Goal: Task Accomplishment & Management: Use online tool/utility

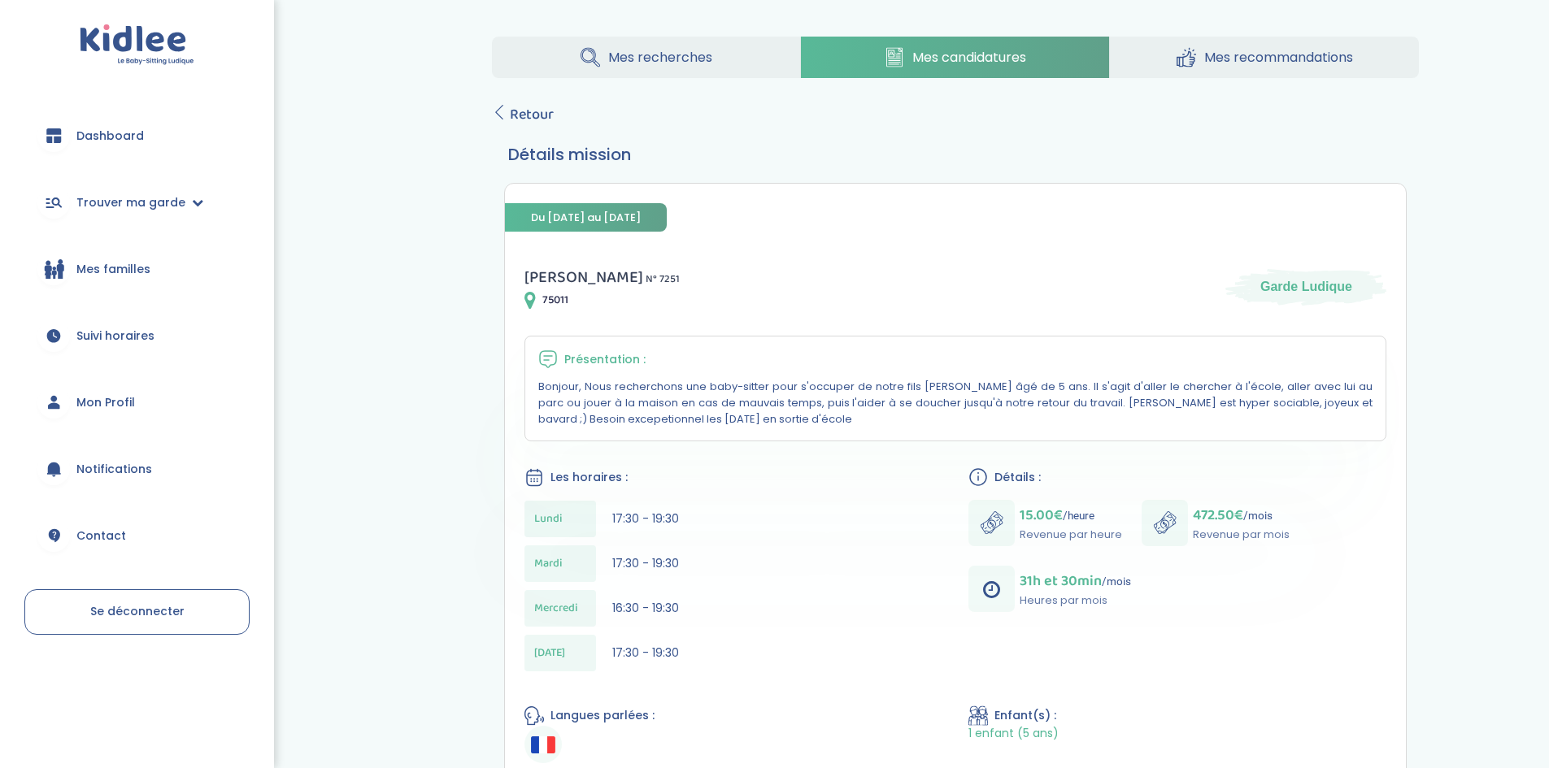
click at [182, 41] on img at bounding box center [137, 44] width 115 height 41
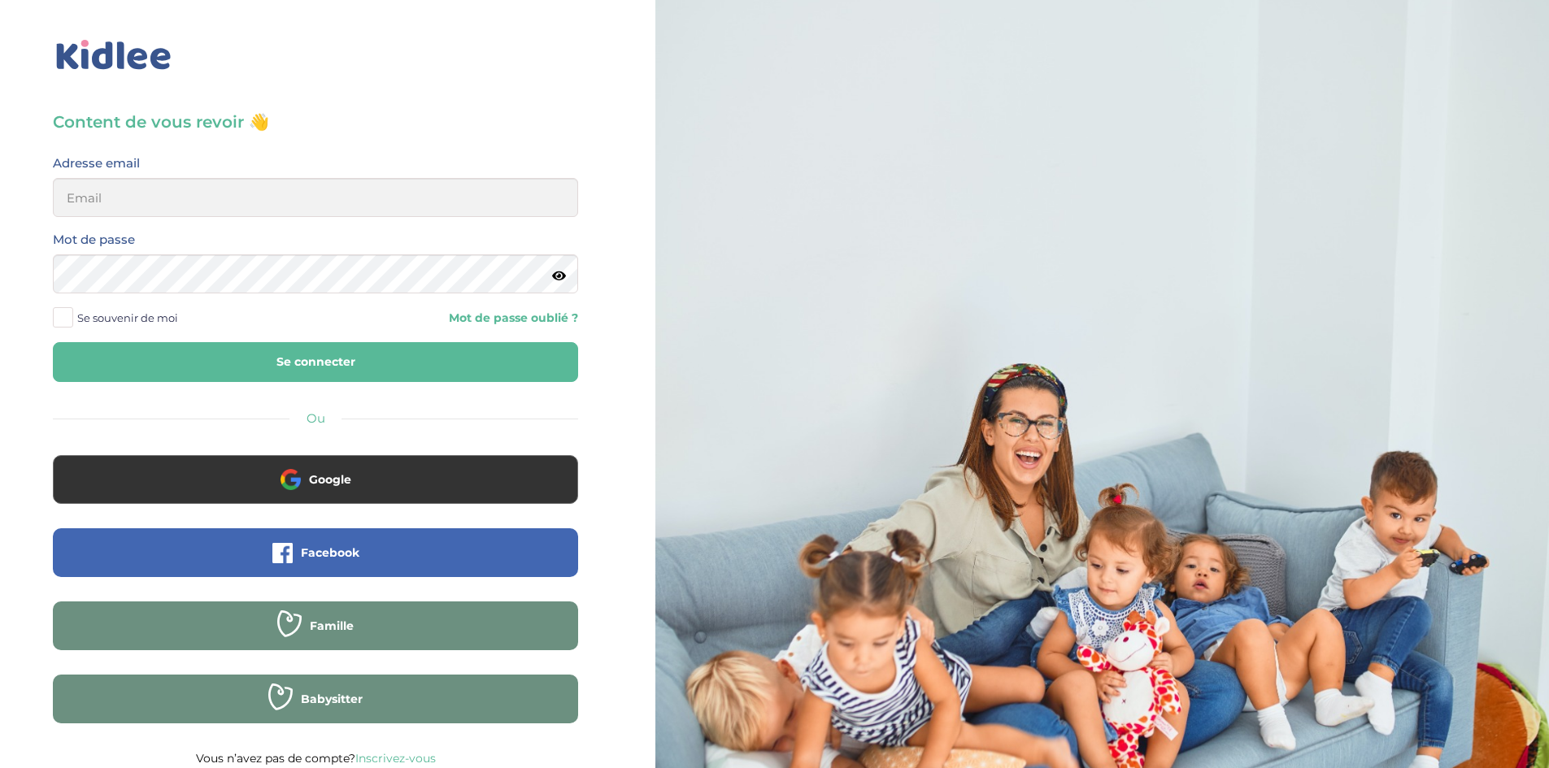
type input "lois.thulliez@gmail.com"
click at [364, 361] on button "Se connecter" at bounding box center [315, 362] width 525 height 40
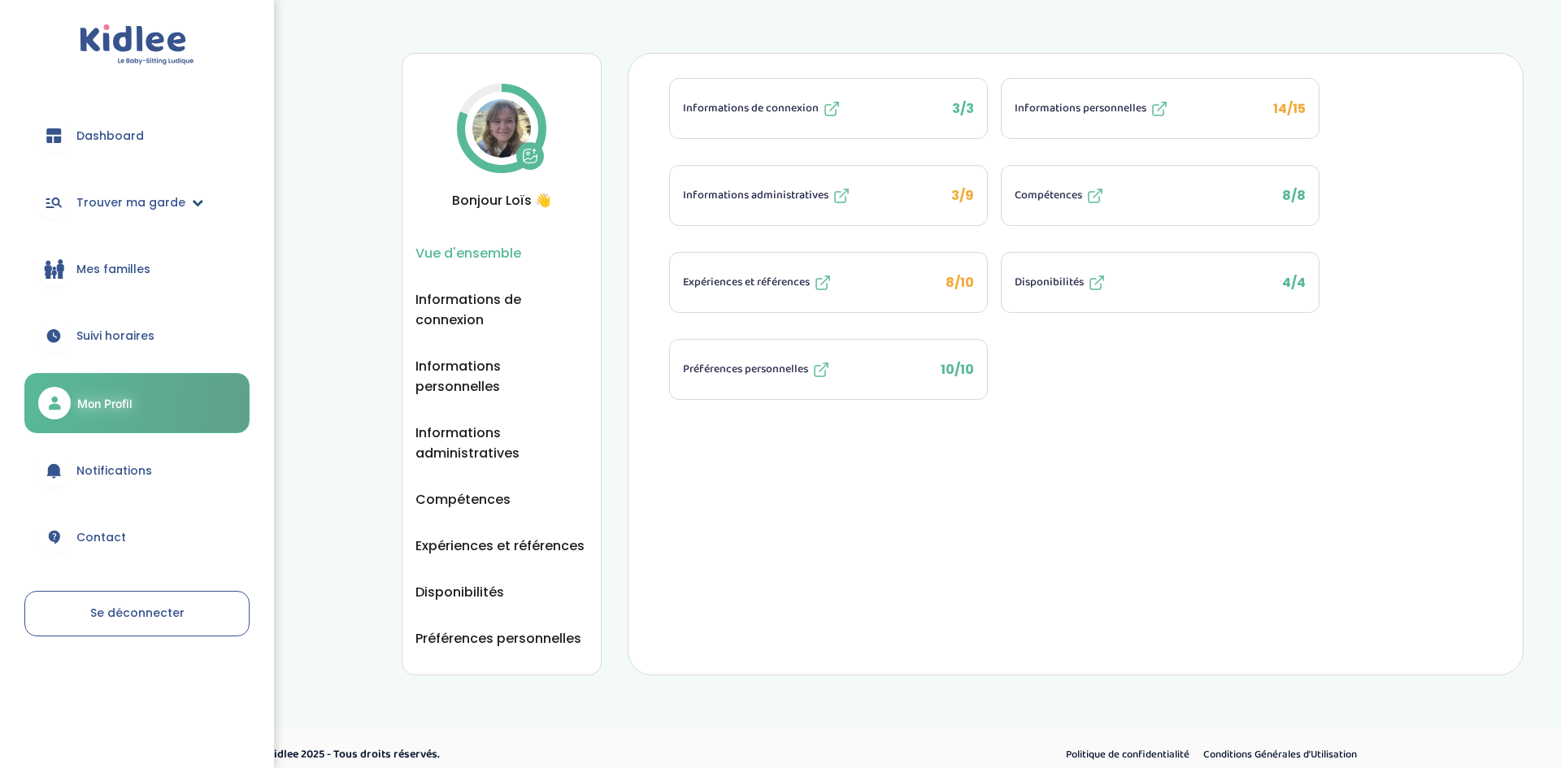
click at [138, 198] on span "Trouver ma garde" at bounding box center [130, 202] width 109 height 17
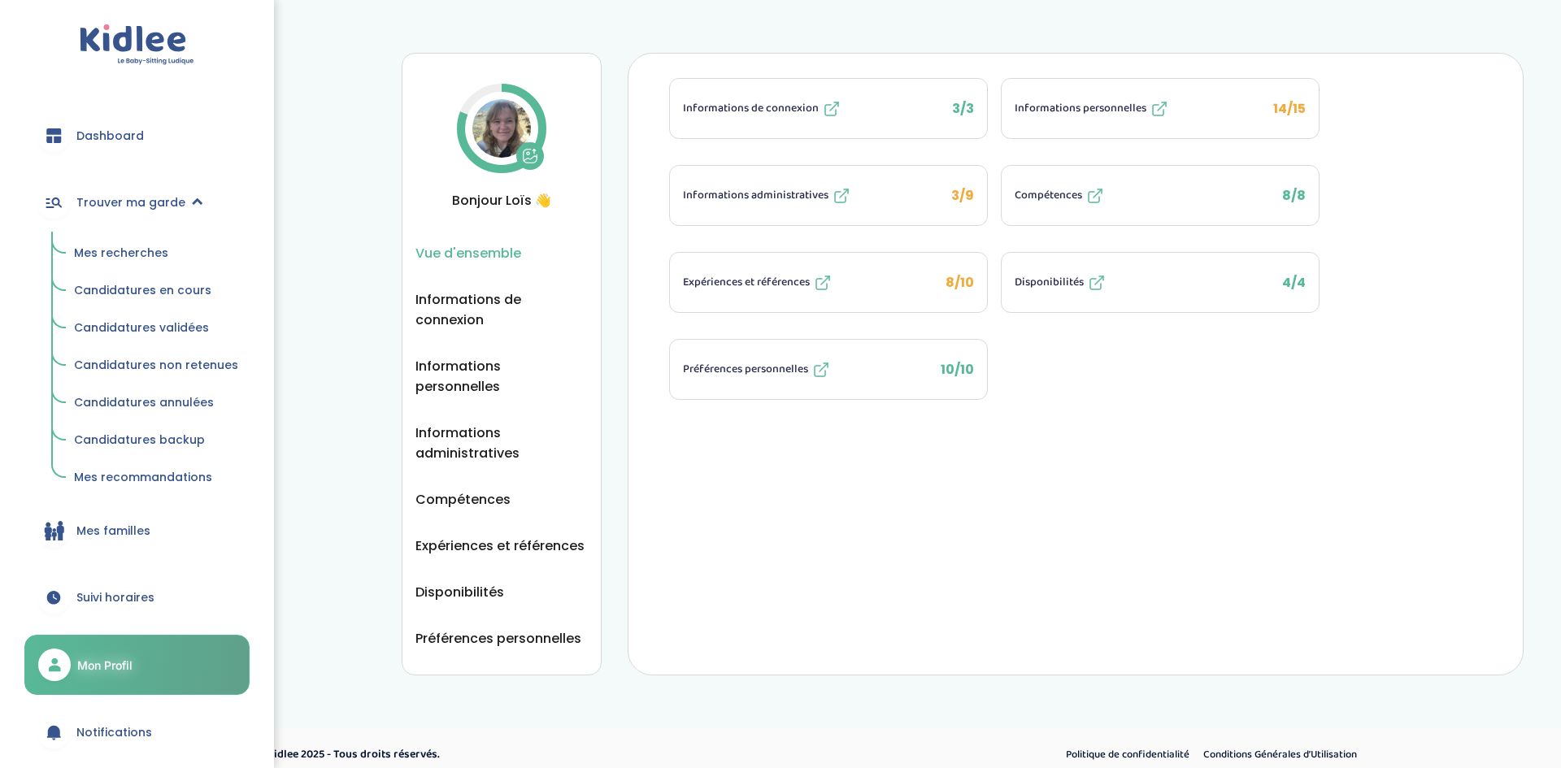
click at [141, 252] on span "Mes recherches" at bounding box center [121, 253] width 94 height 16
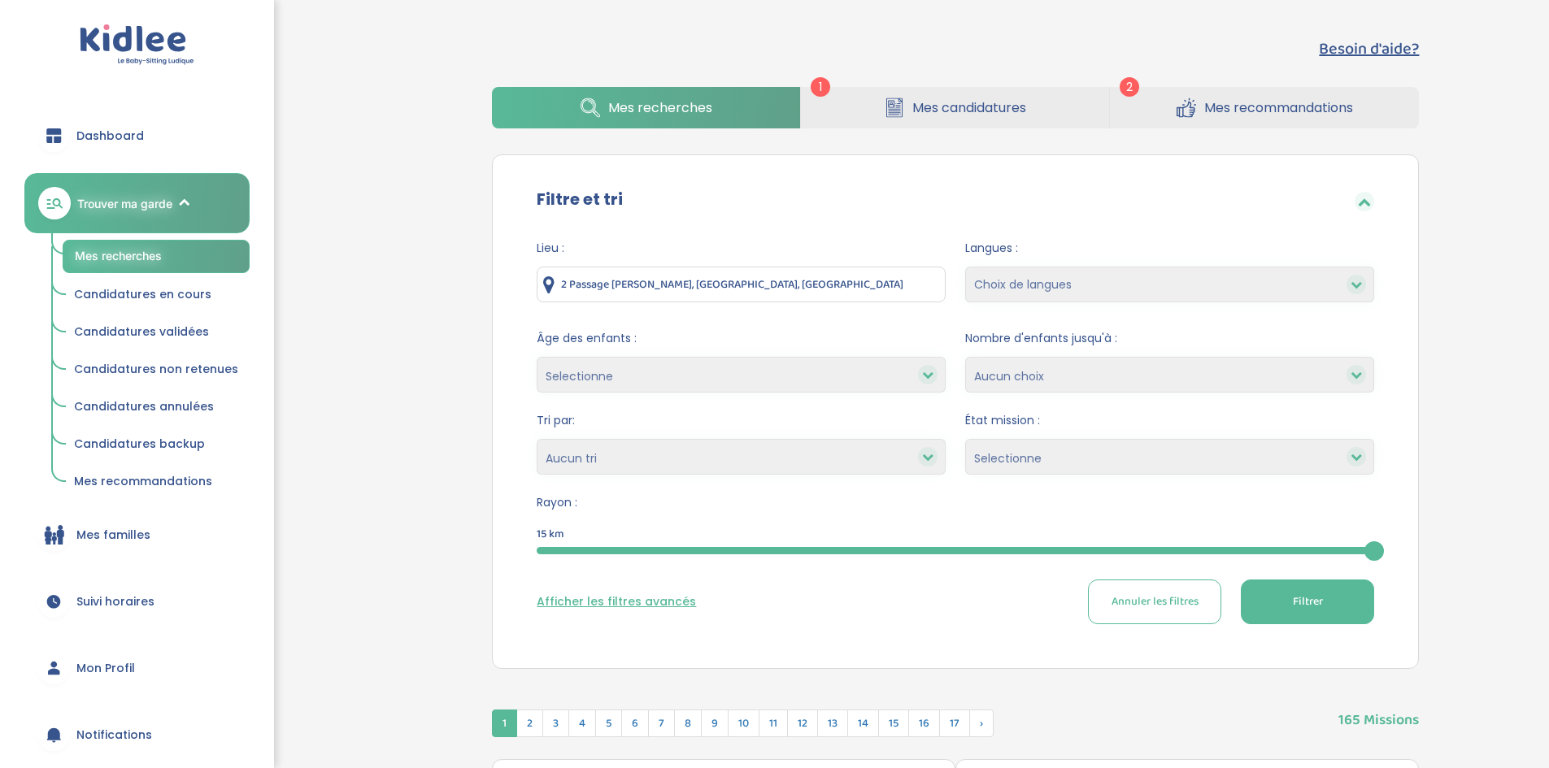
click at [1199, 99] on link "Mes recommandations" at bounding box center [1264, 107] width 309 height 41
click at [1249, 99] on span "Mes recommandations" at bounding box center [1278, 108] width 149 height 20
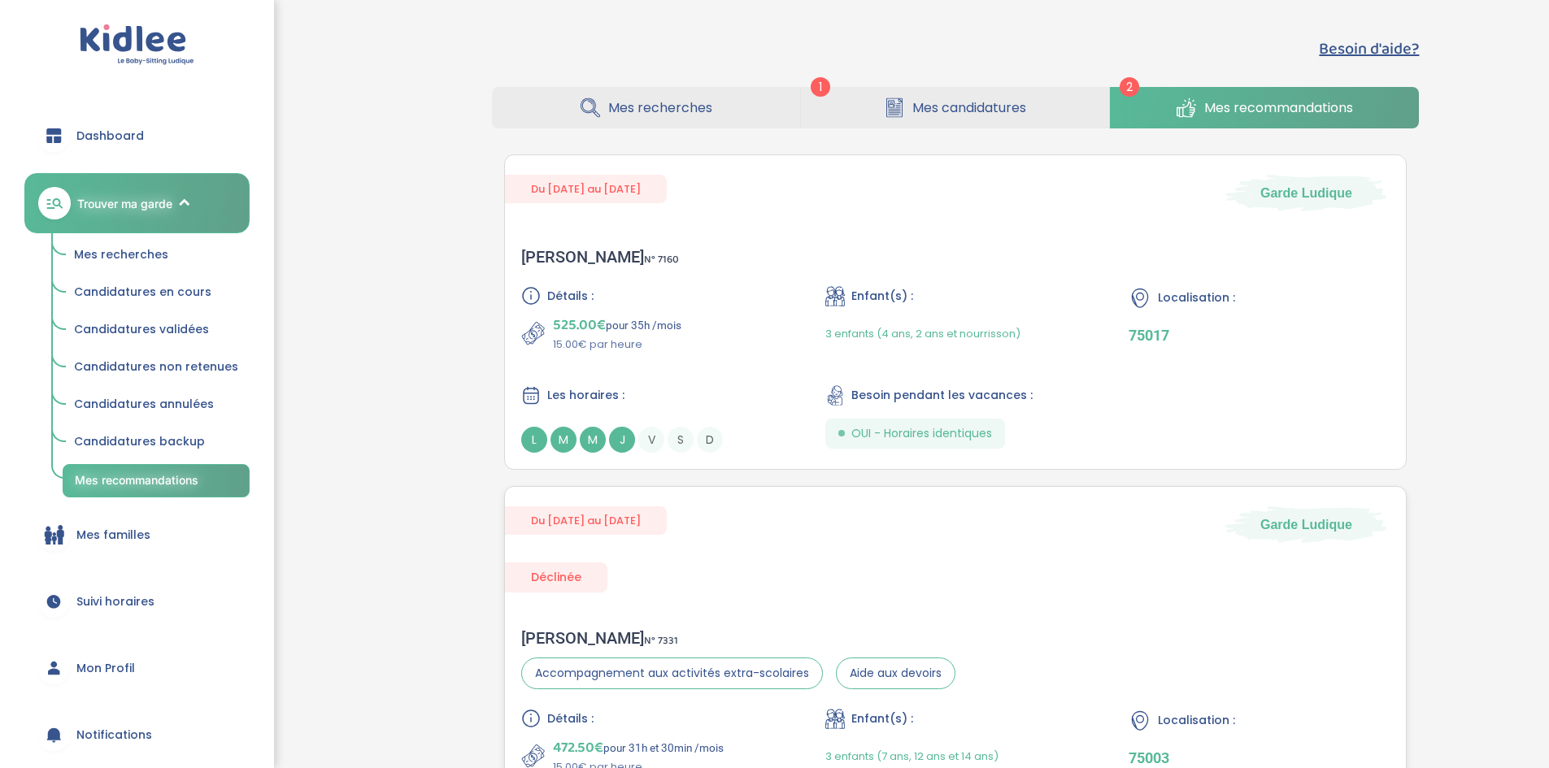
click at [611, 660] on span "Accompagnement aux activités extra-scolaires" at bounding box center [672, 674] width 302 height 32
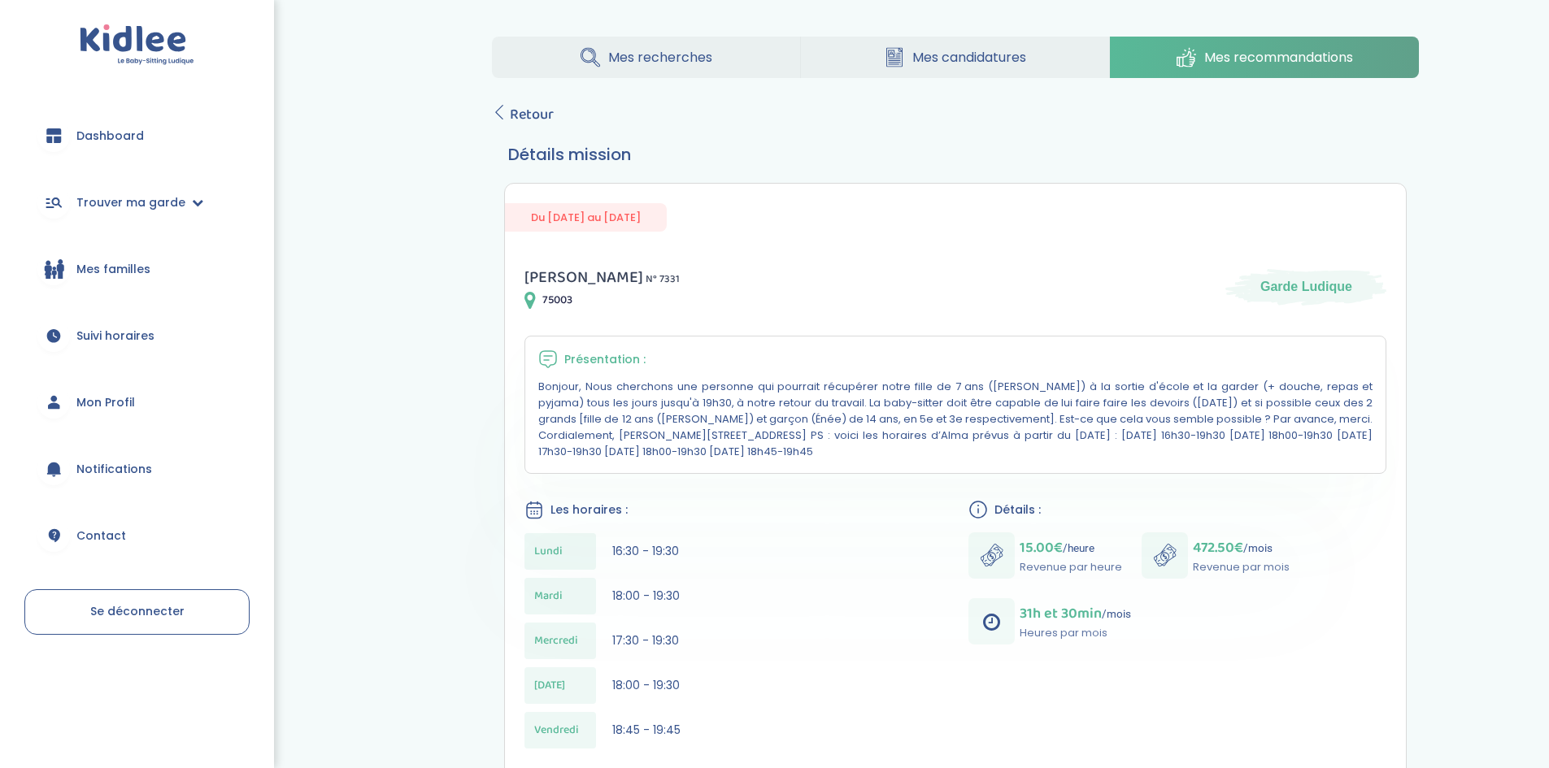
click at [611, 371] on div "Présentation : Bonjour, Nous cherchons une personne qui pourrait récupérer notr…" at bounding box center [956, 405] width 862 height 138
click at [615, 365] on span "Présentation :" at bounding box center [604, 359] width 81 height 17
click at [633, 360] on span "Présentation :" at bounding box center [604, 359] width 81 height 17
click at [633, 417] on p "Bonjour, Nous cherchons une personne qui pourrait récupérer notre fille de 7 an…" at bounding box center [955, 419] width 834 height 81
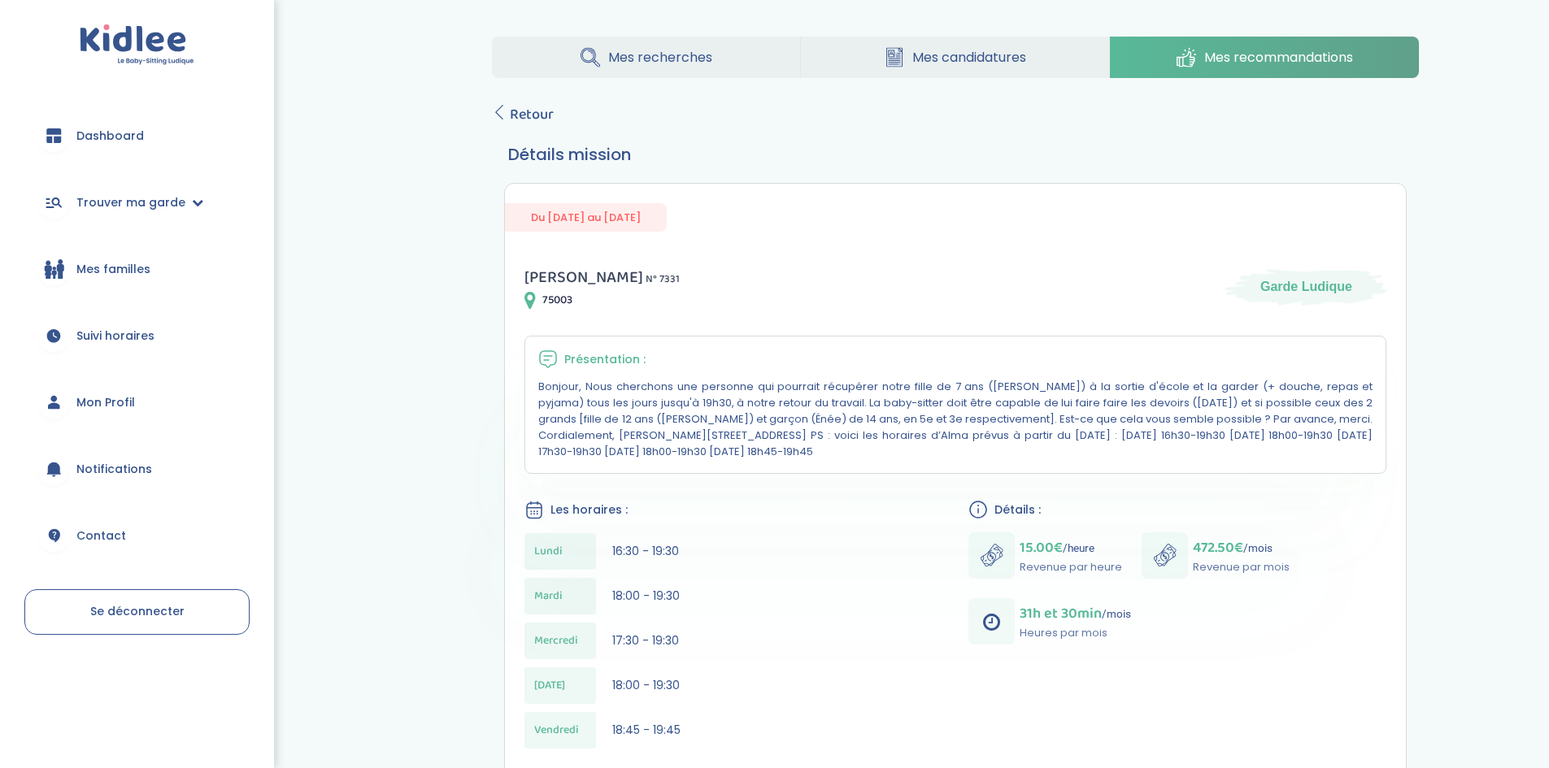
click at [716, 459] on p "Bonjour, Nous cherchons une personne qui pourrait récupérer notre fille de 7 an…" at bounding box center [955, 419] width 834 height 81
click at [575, 548] on div "Lundi" at bounding box center [561, 551] width 72 height 37
click at [520, 116] on span "Retour" at bounding box center [532, 114] width 44 height 23
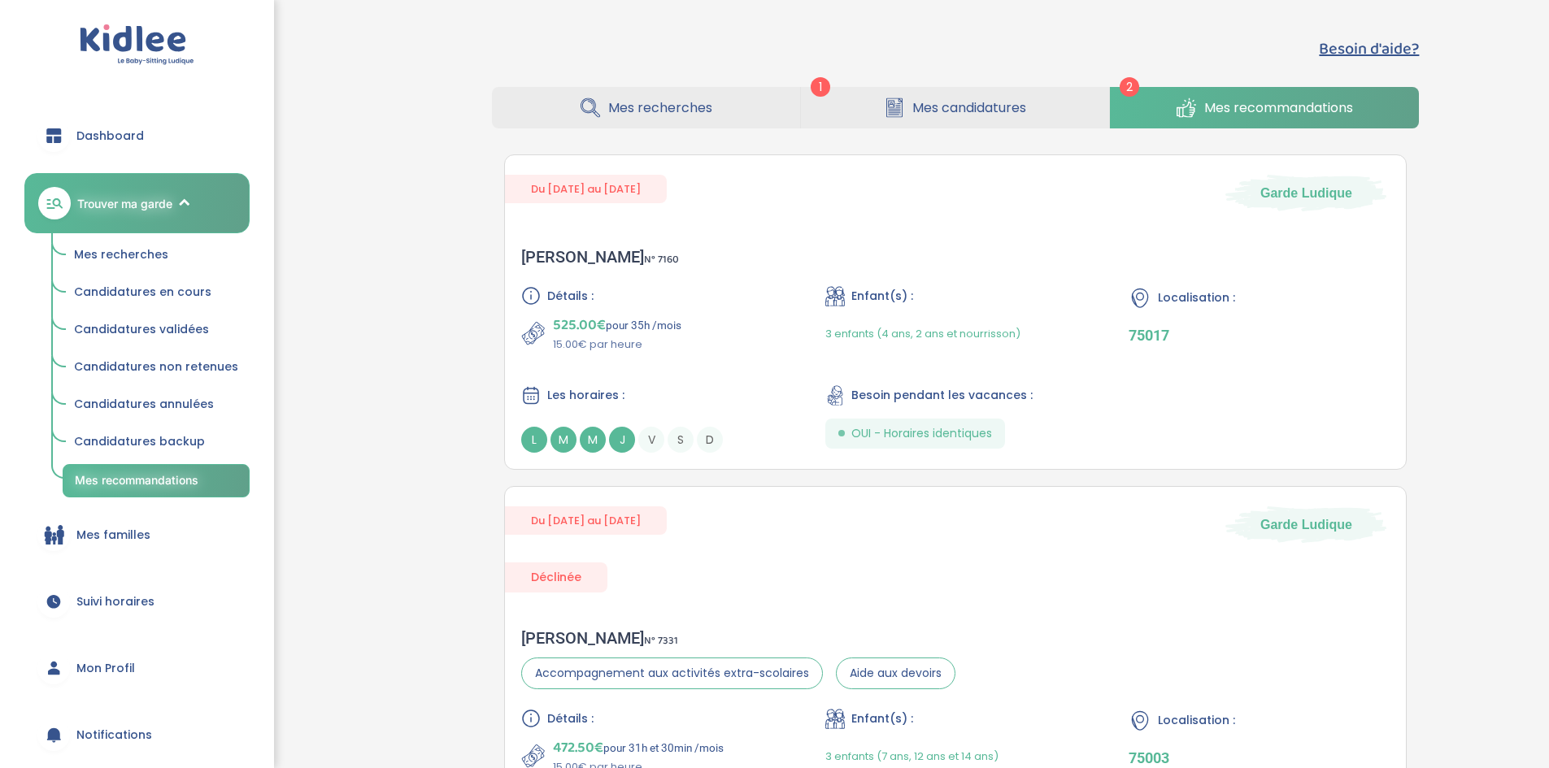
click at [646, 111] on span "Mes recherches" at bounding box center [660, 108] width 104 height 20
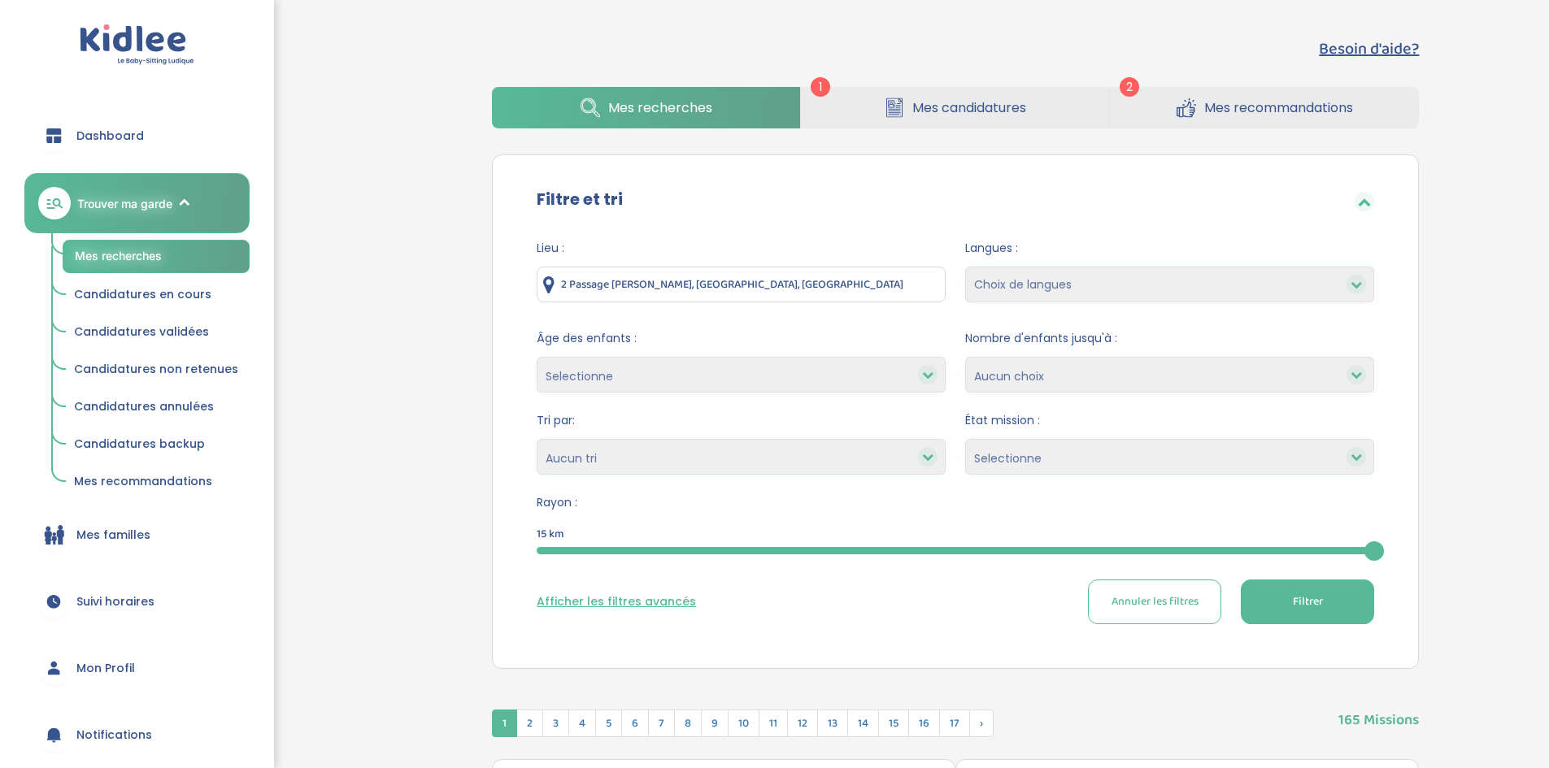
click at [1223, 106] on span "Mes recommandations" at bounding box center [1278, 108] width 149 height 20
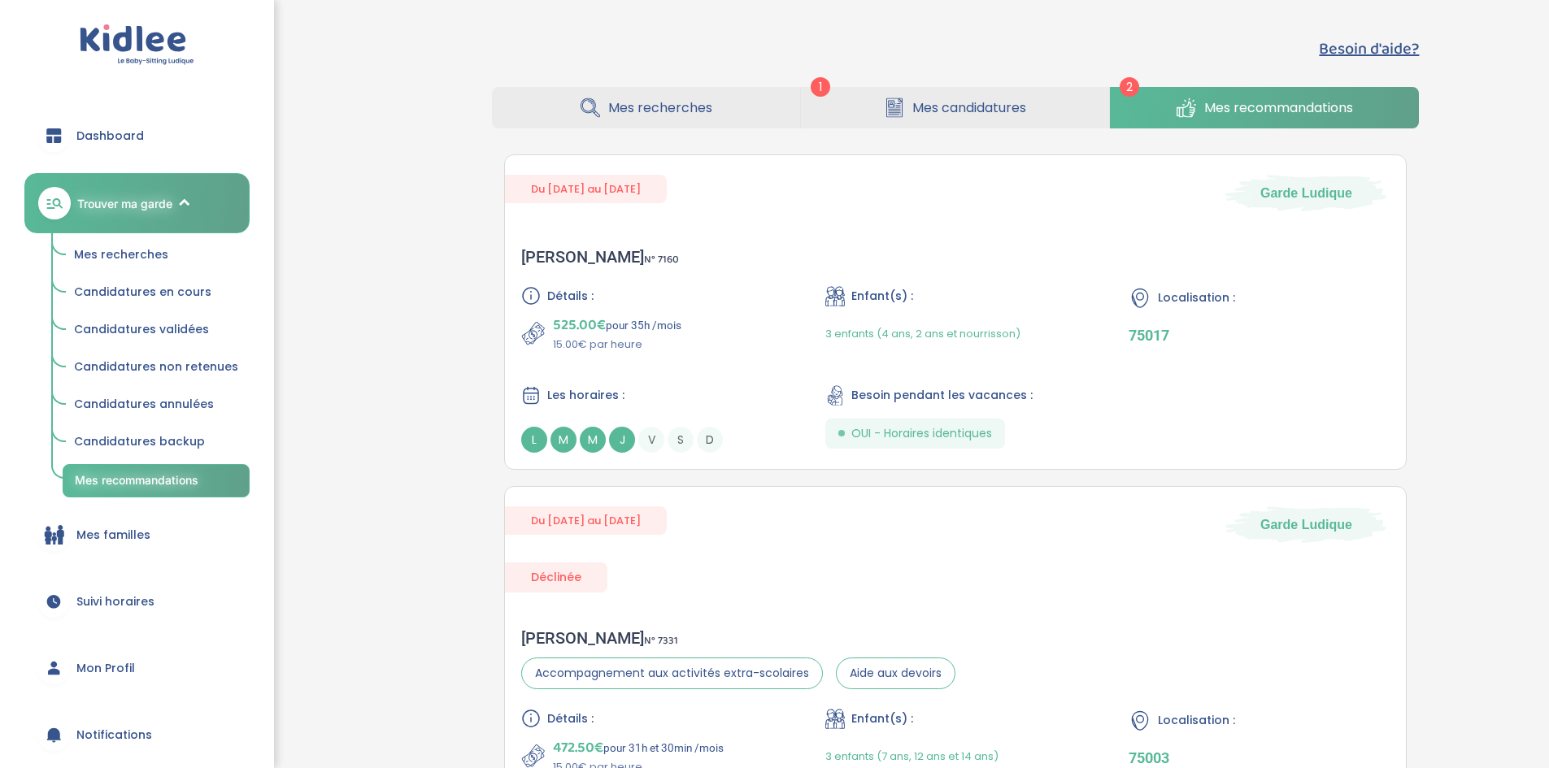
click at [655, 109] on span "Mes recherches" at bounding box center [660, 108] width 104 height 20
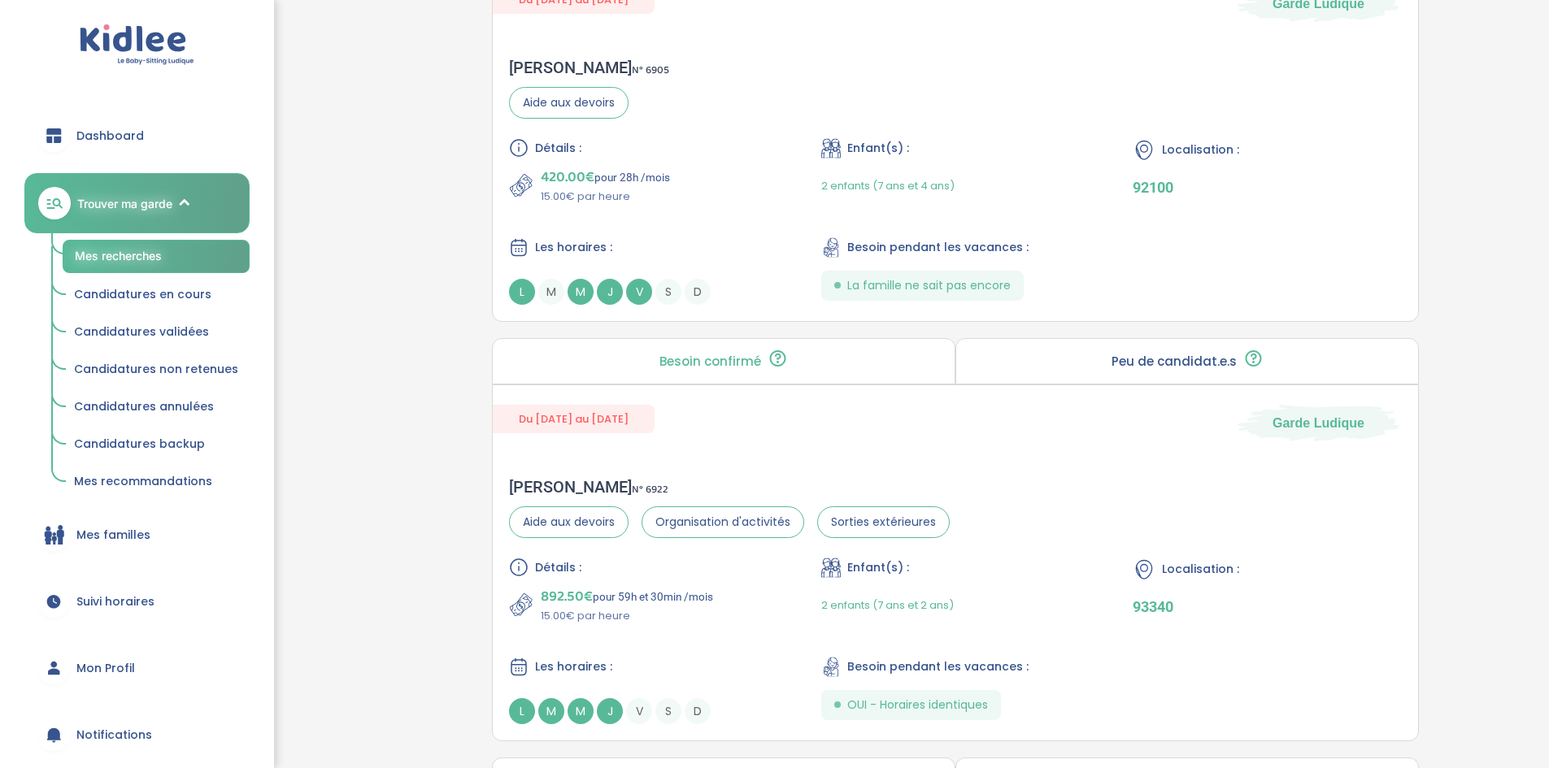
scroll to position [2440, 0]
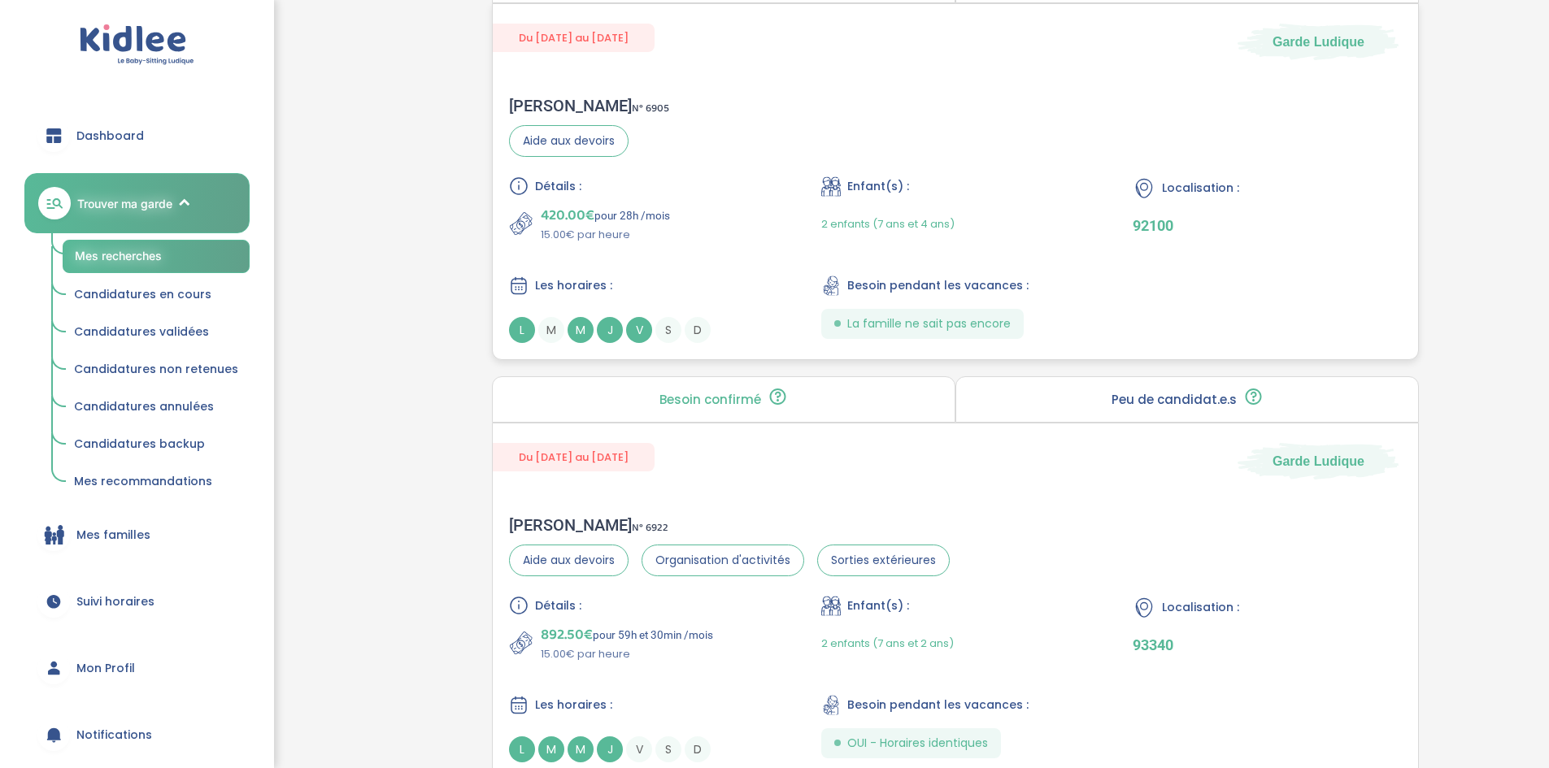
click at [642, 207] on p "420.00€ pour 28h /mois" at bounding box center [605, 215] width 129 height 23
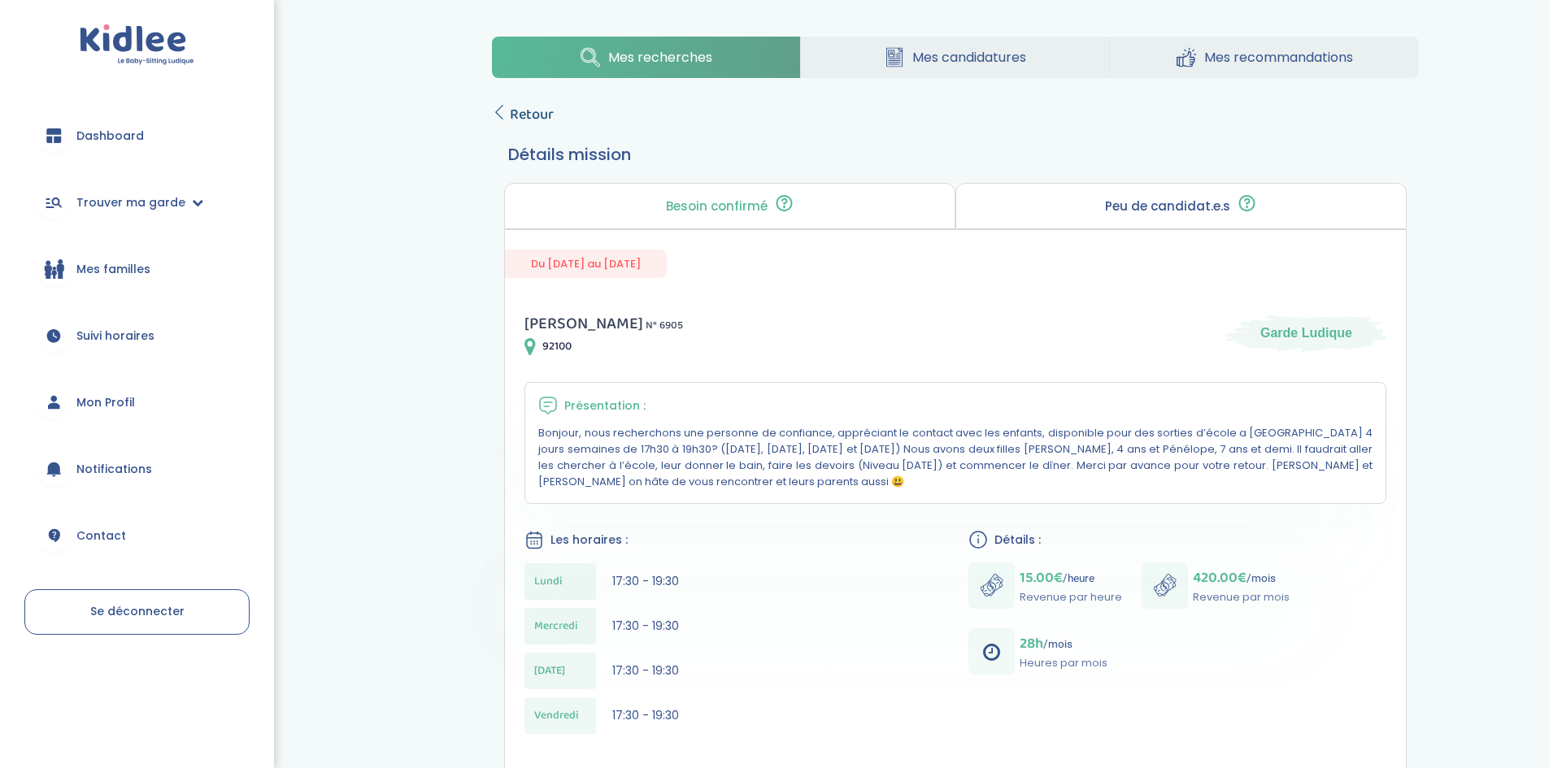
click at [502, 115] on icon at bounding box center [499, 112] width 15 height 15
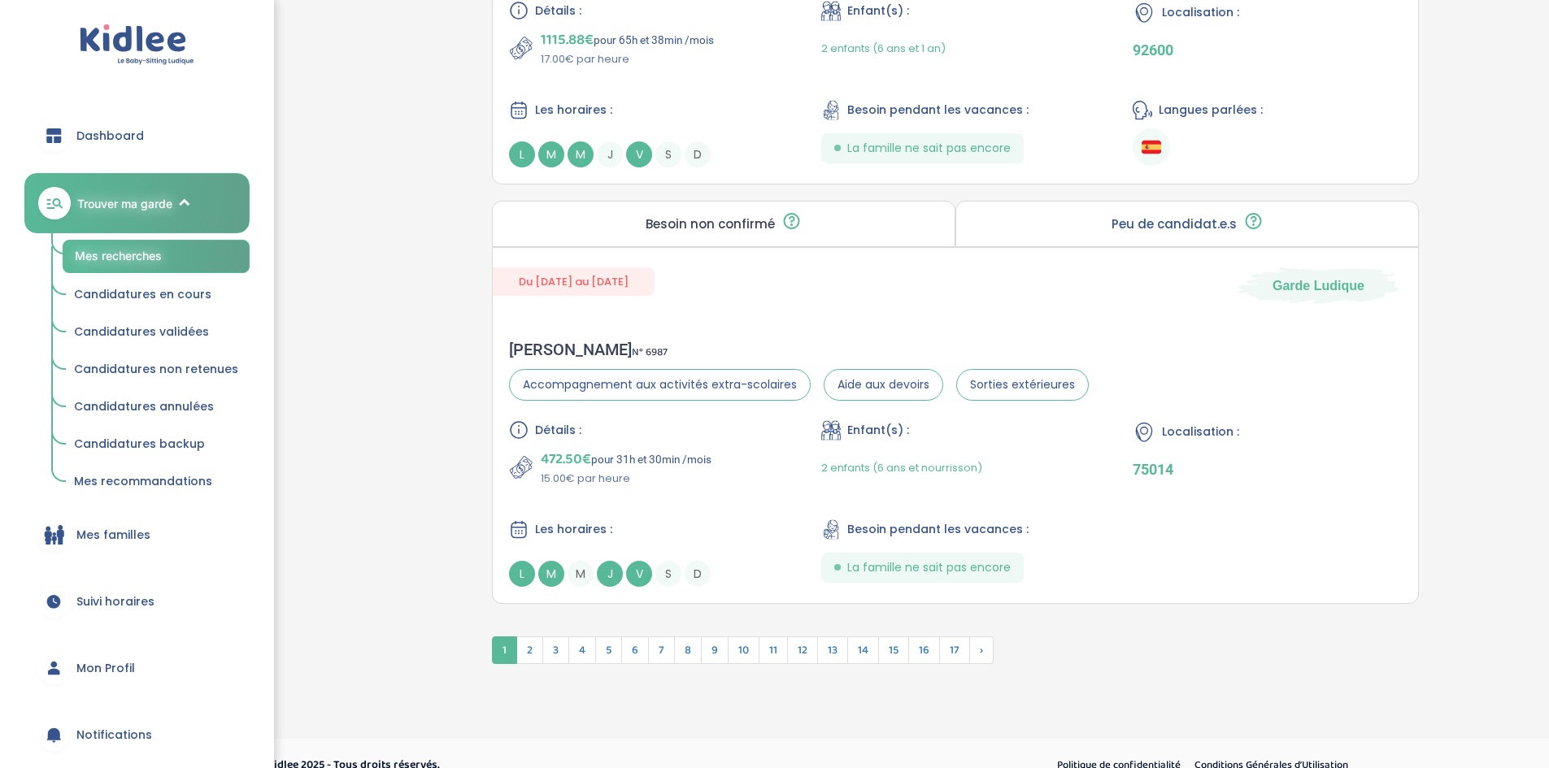
scroll to position [4317, 0]
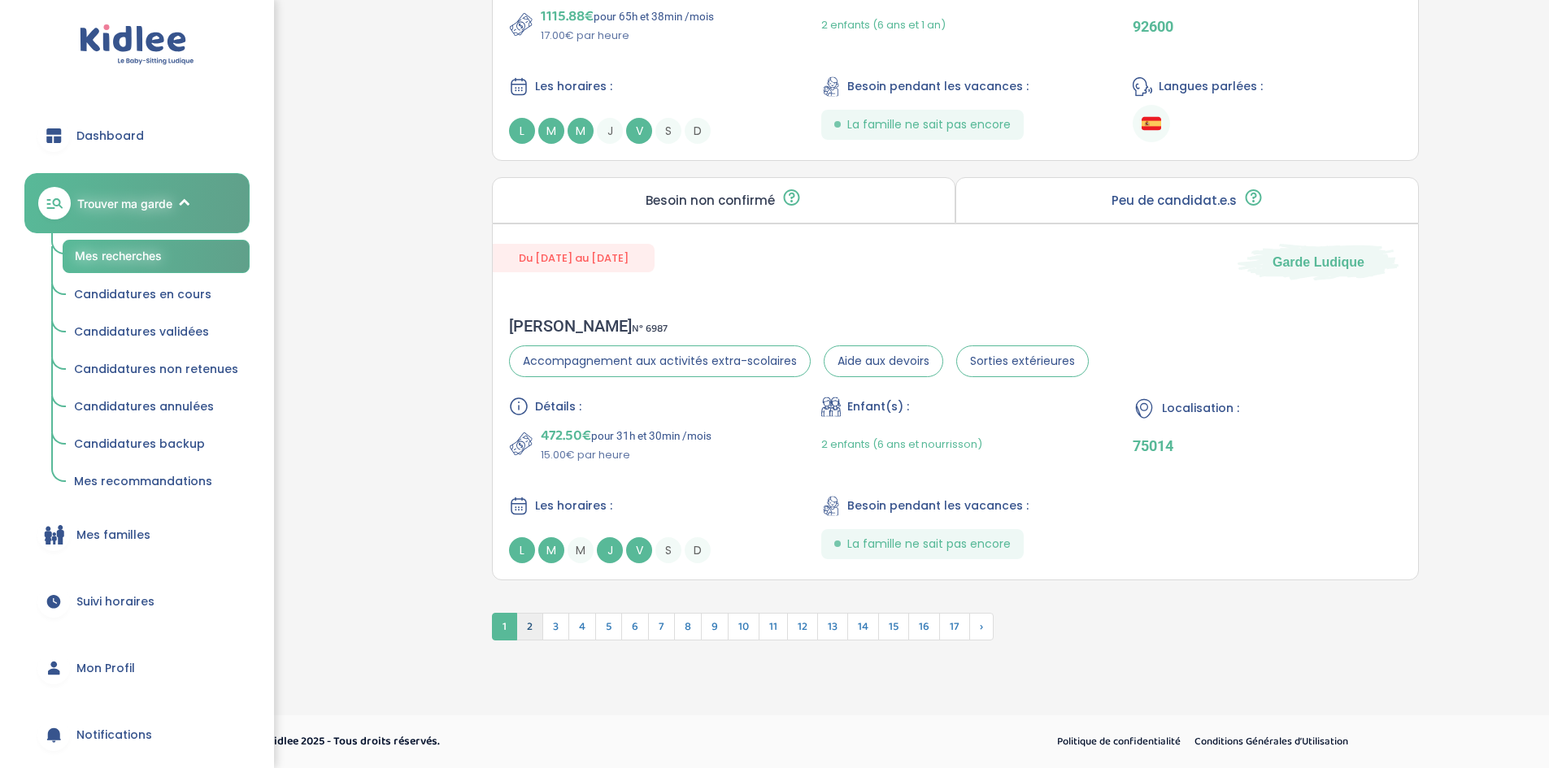
click at [534, 628] on span "2" at bounding box center [529, 627] width 27 height 28
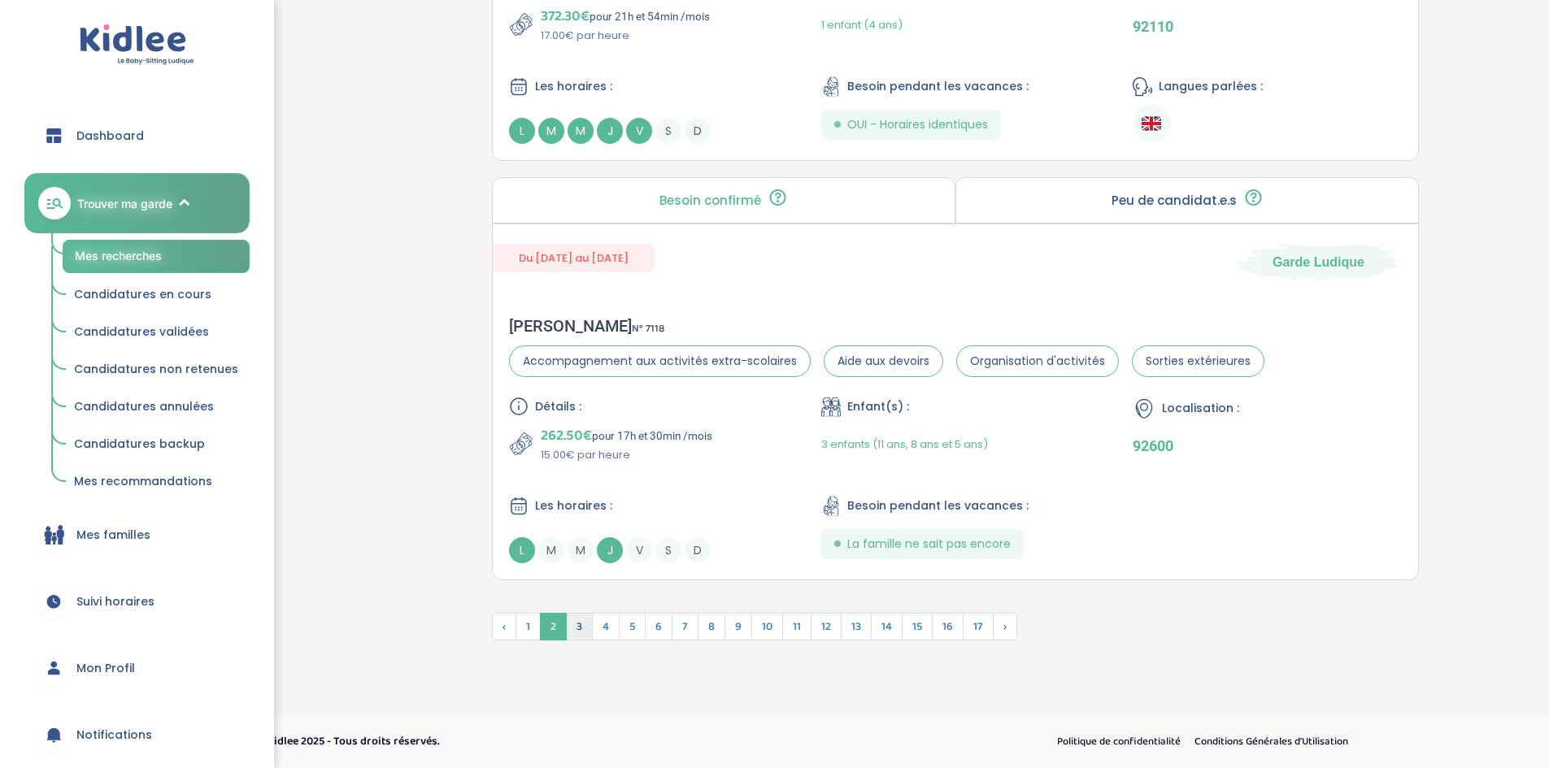
click at [581, 622] on span "3" at bounding box center [579, 627] width 27 height 28
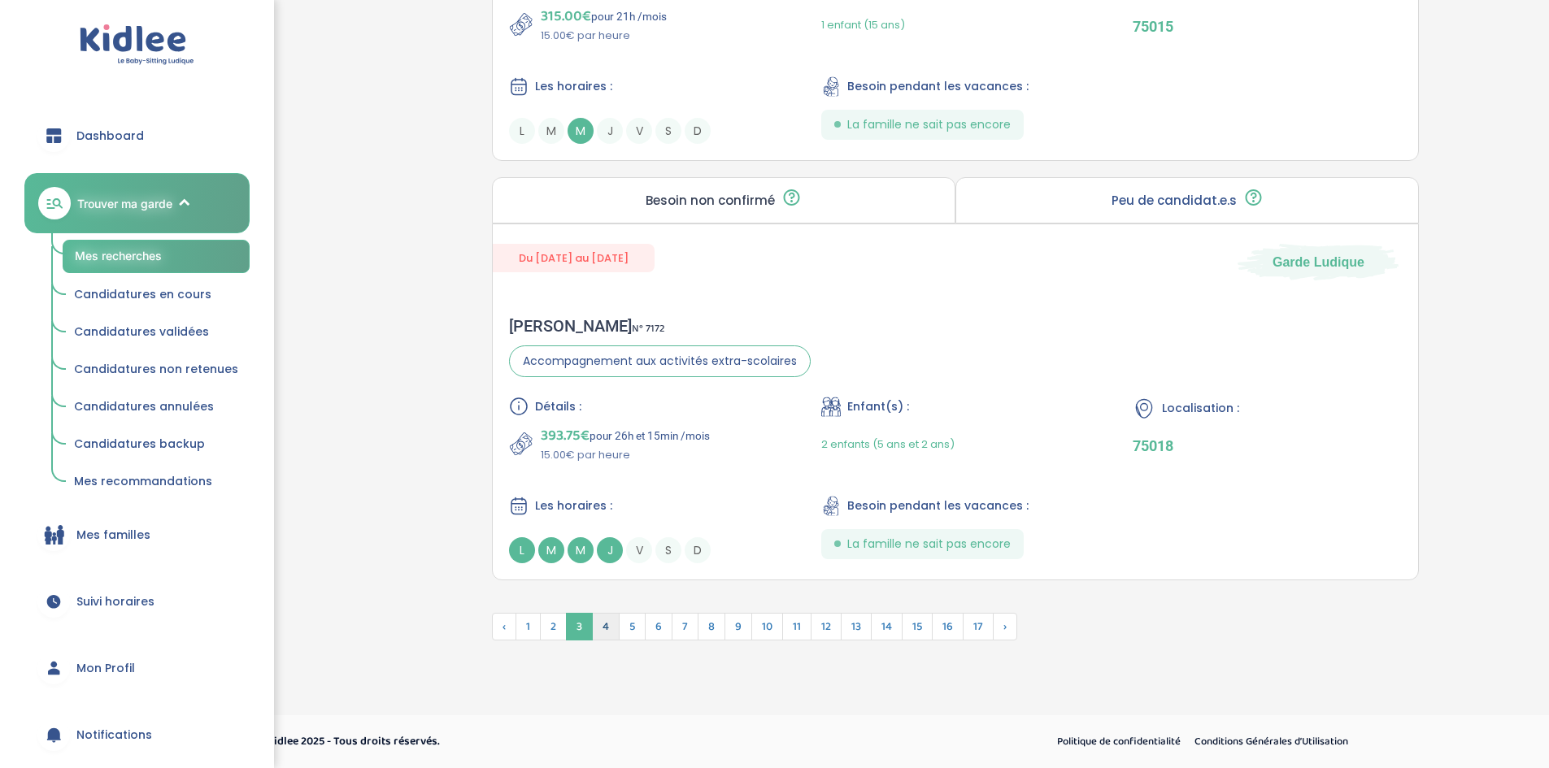
click at [599, 629] on span "4" at bounding box center [606, 627] width 28 height 28
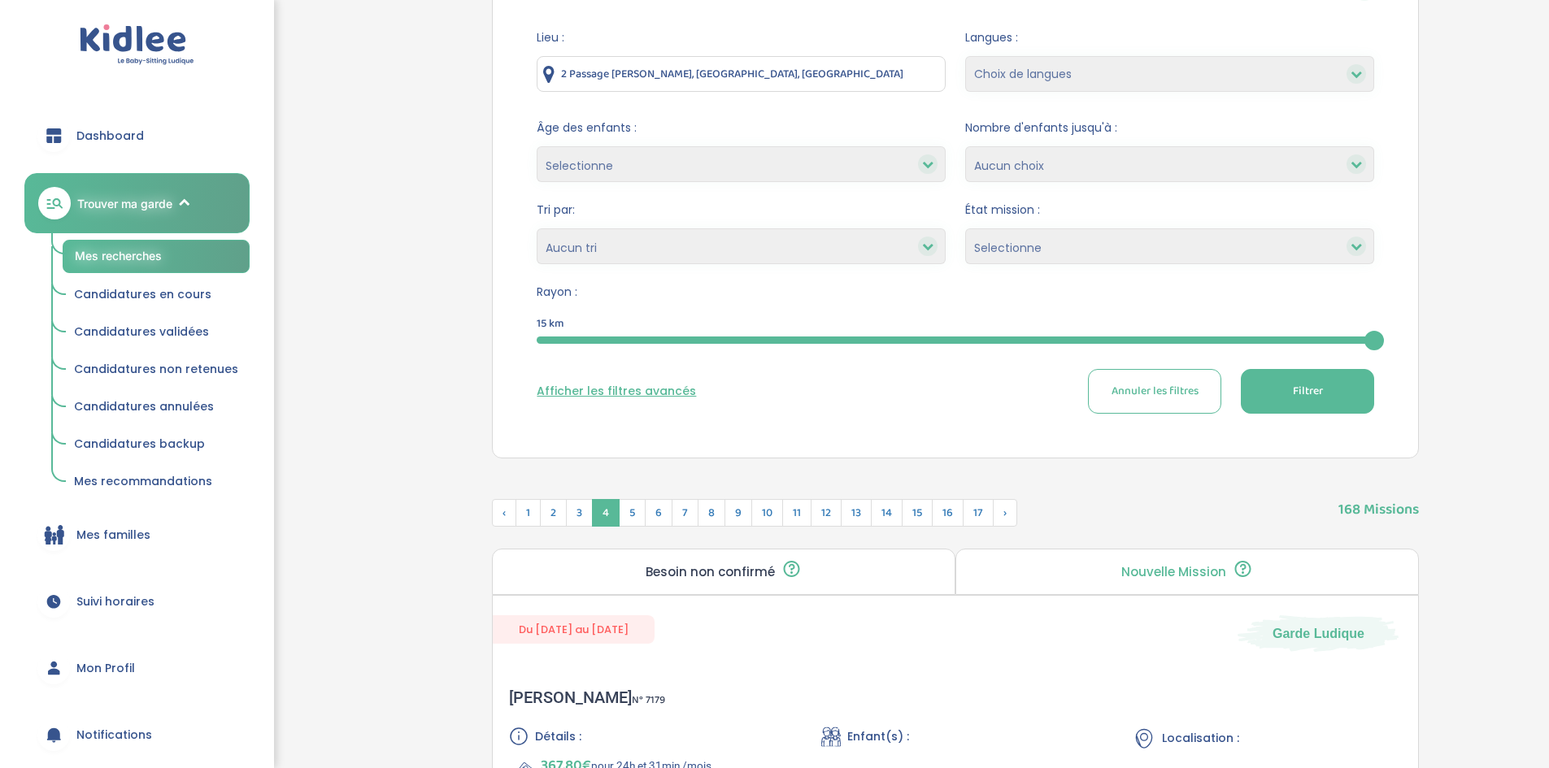
scroll to position [210, 0]
click at [640, 521] on span "5" at bounding box center [632, 514] width 27 height 28
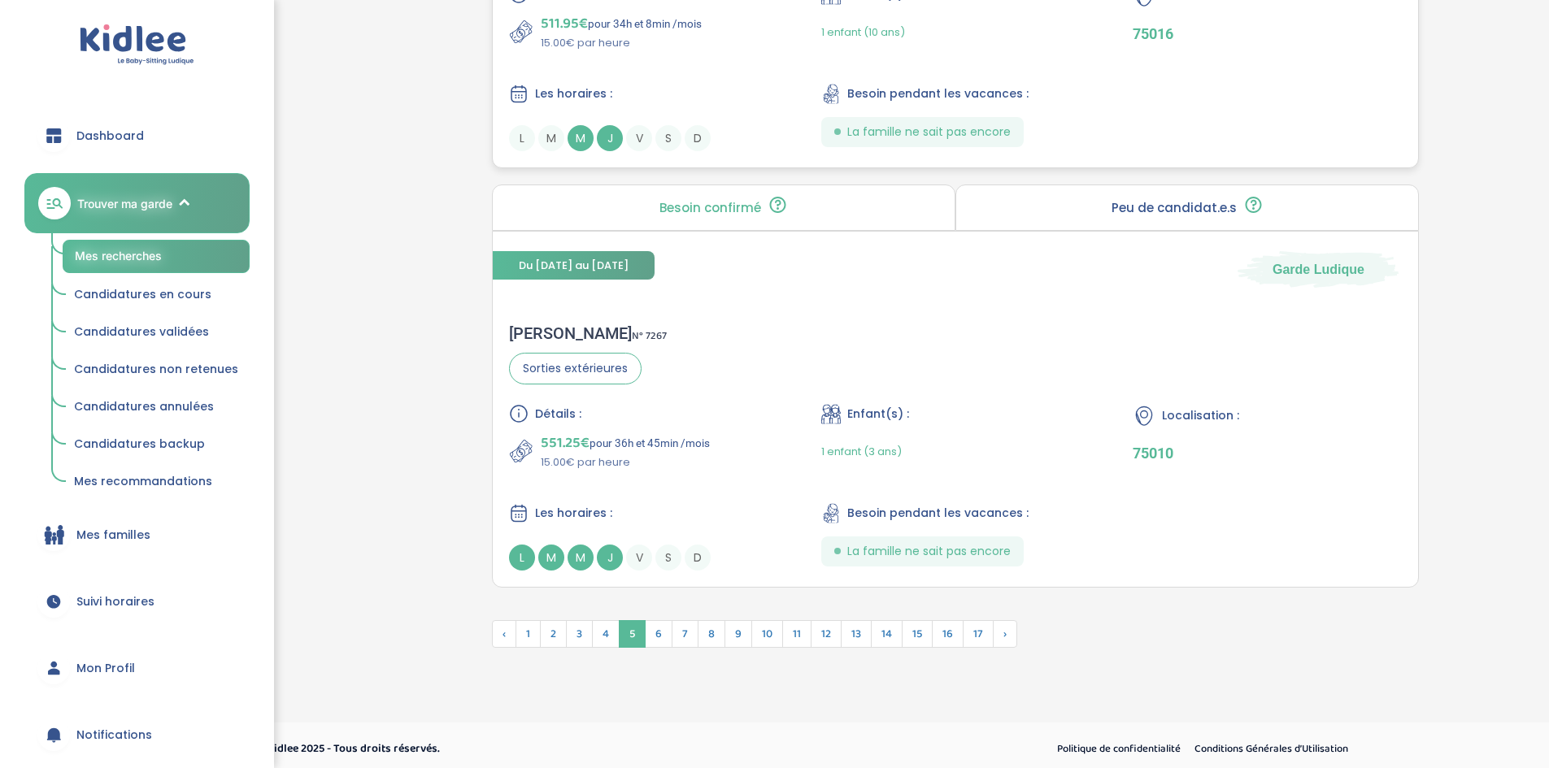
scroll to position [4317, 0]
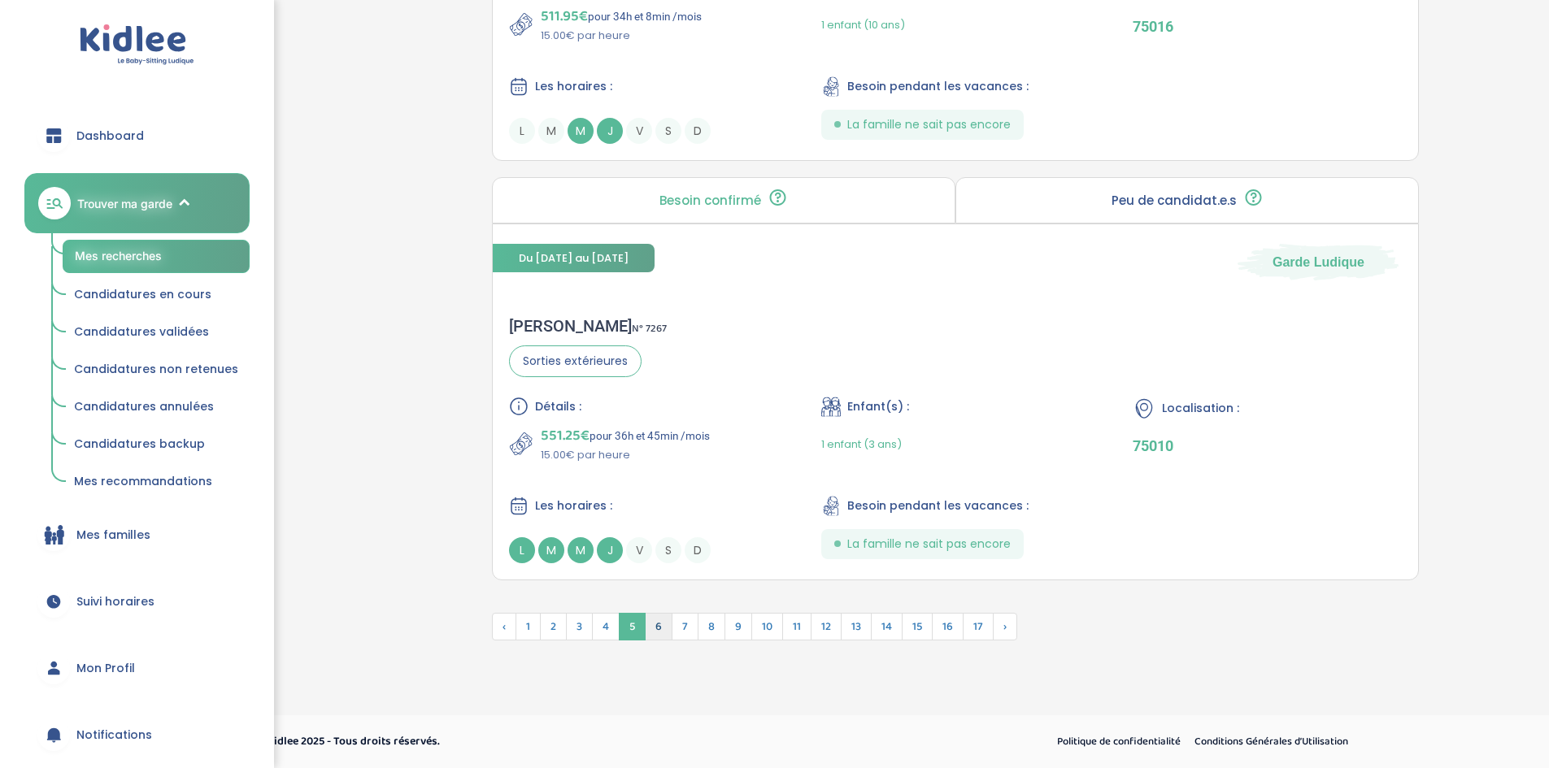
click at [664, 625] on span "6" at bounding box center [659, 627] width 28 height 28
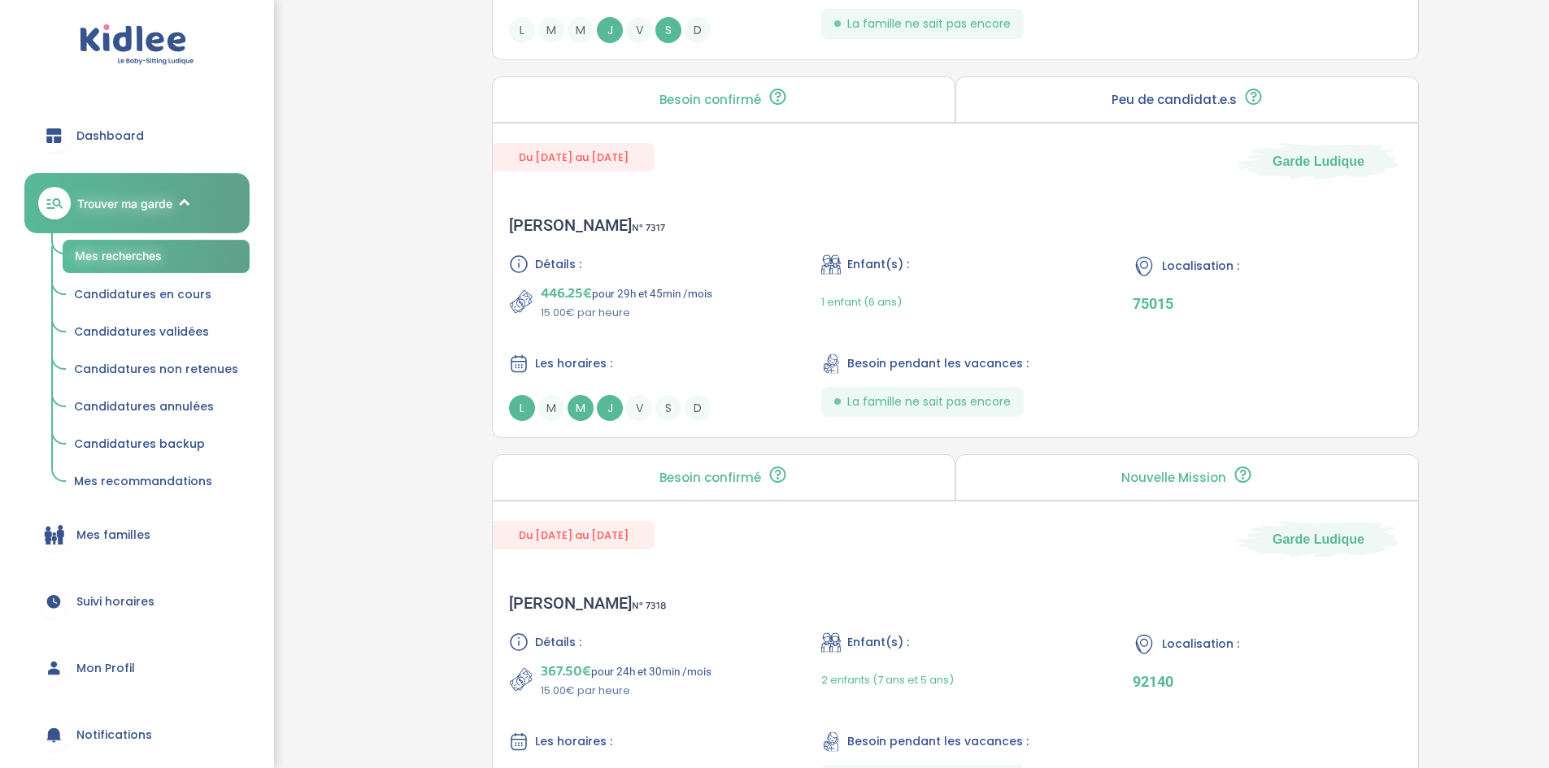
scroll to position [3949, 0]
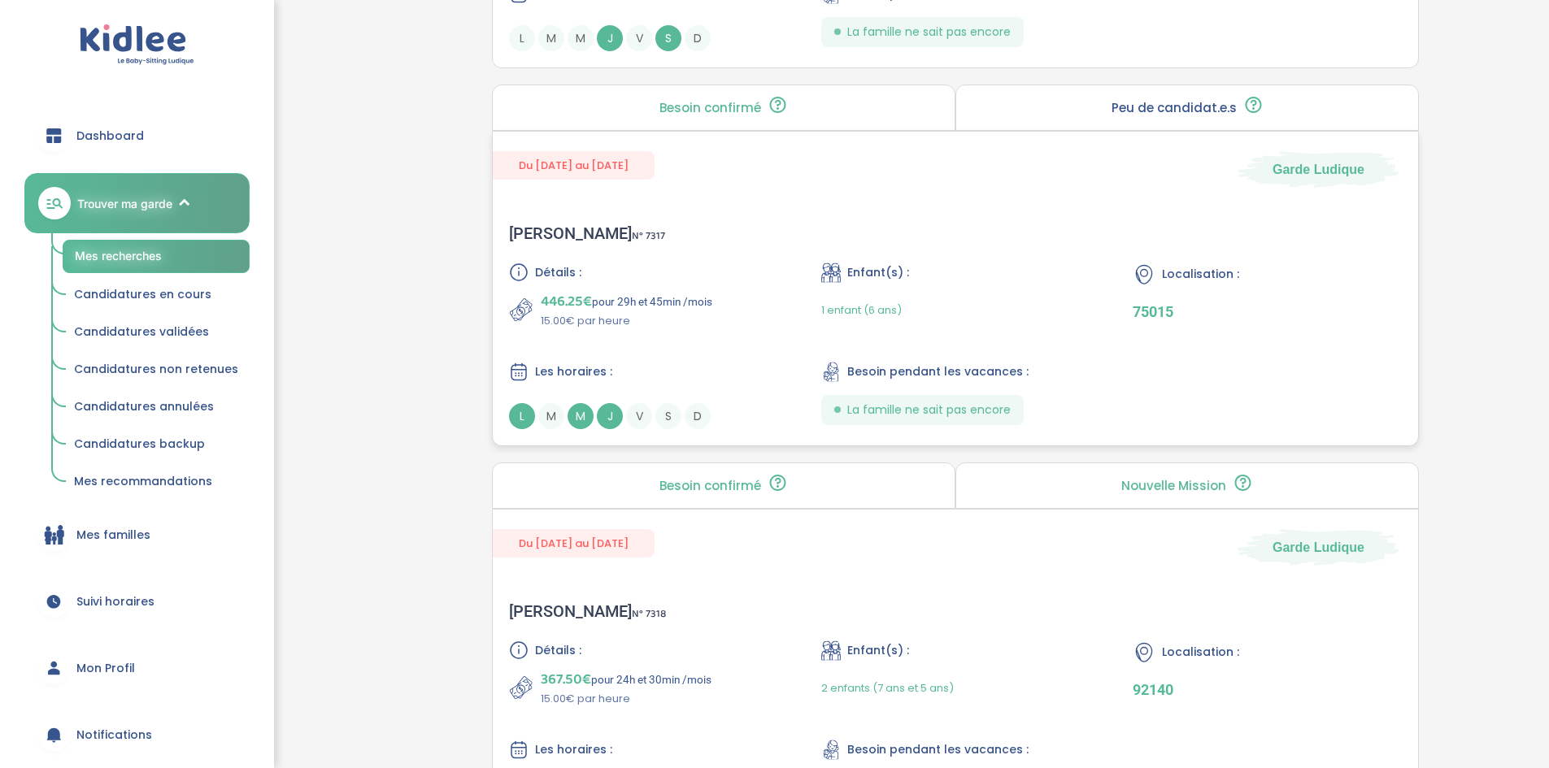
click at [887, 287] on div "Enfant(s) : 1 enfant (6 ans)" at bounding box center [955, 296] width 269 height 67
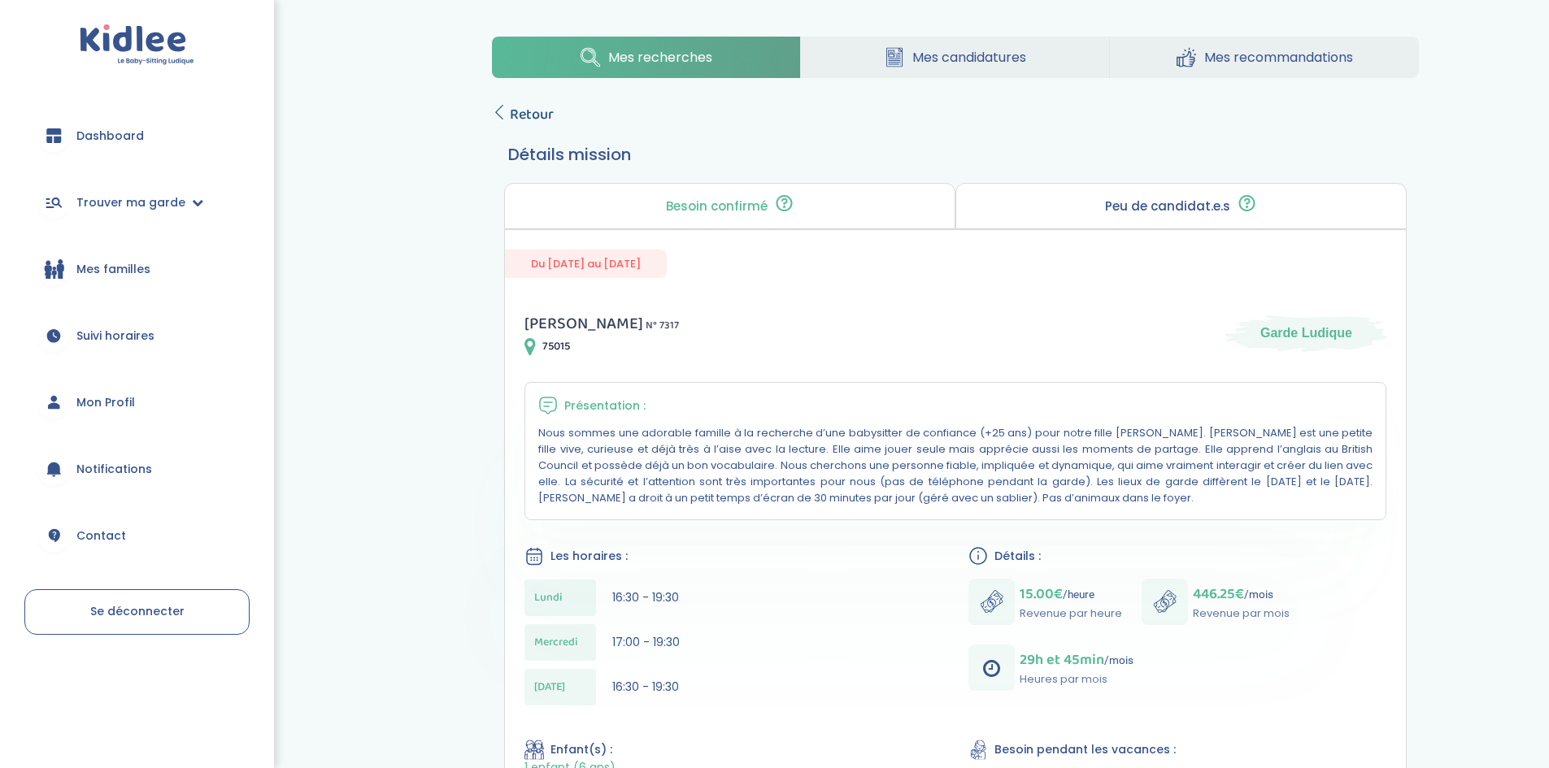
click at [498, 111] on icon at bounding box center [499, 112] width 15 height 15
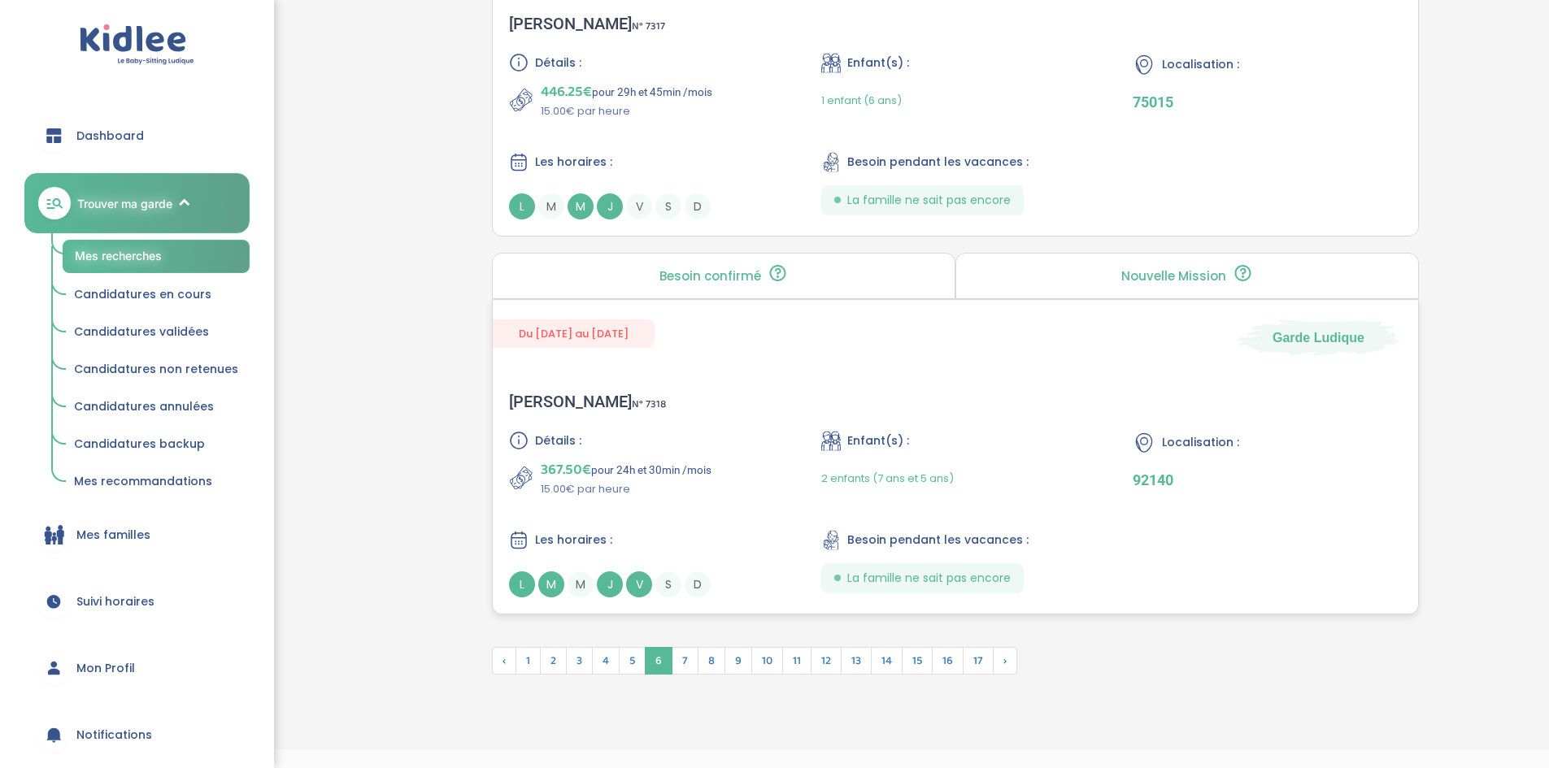
scroll to position [4193, 0]
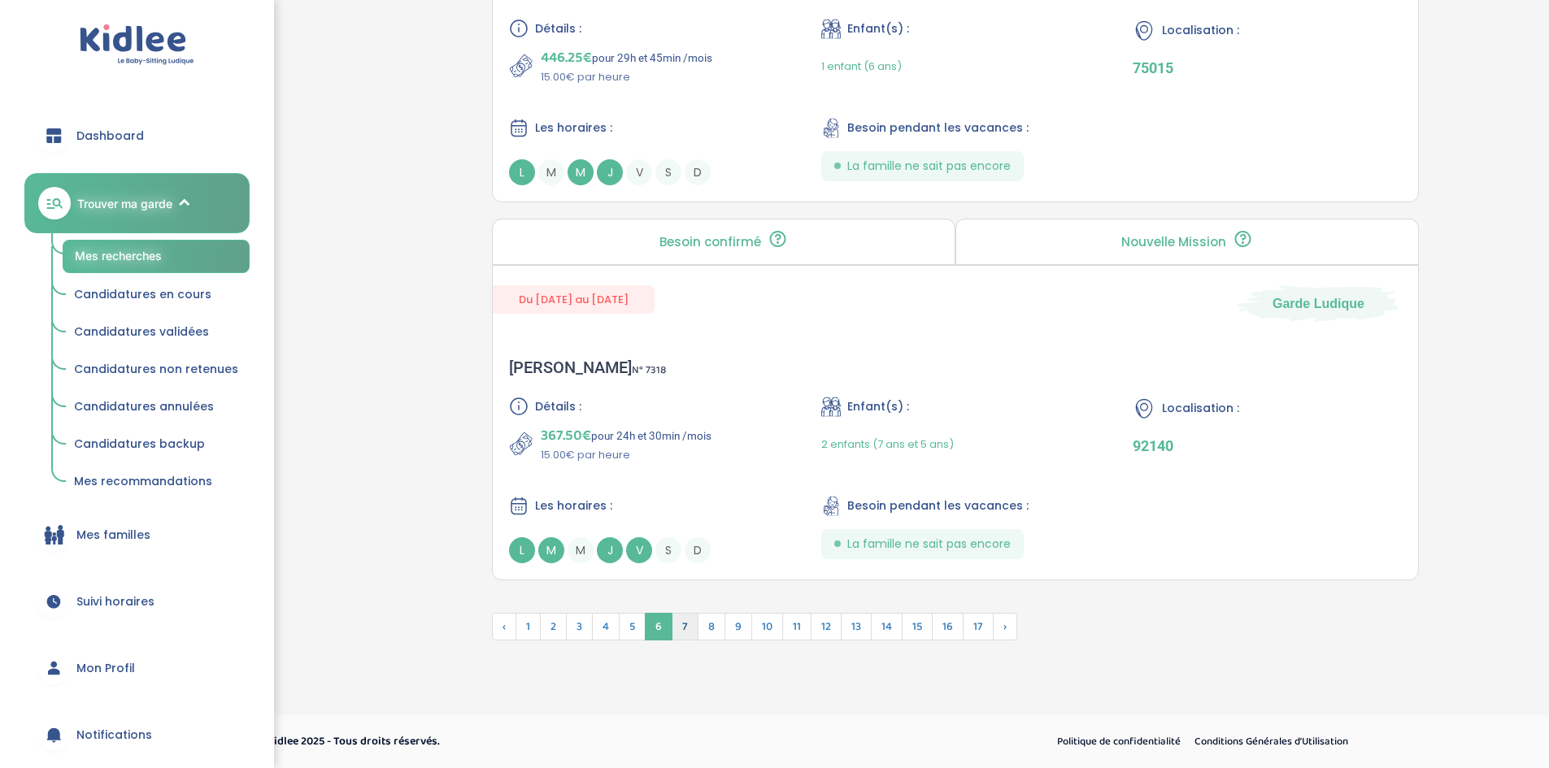
click at [683, 631] on span "7" at bounding box center [685, 627] width 27 height 28
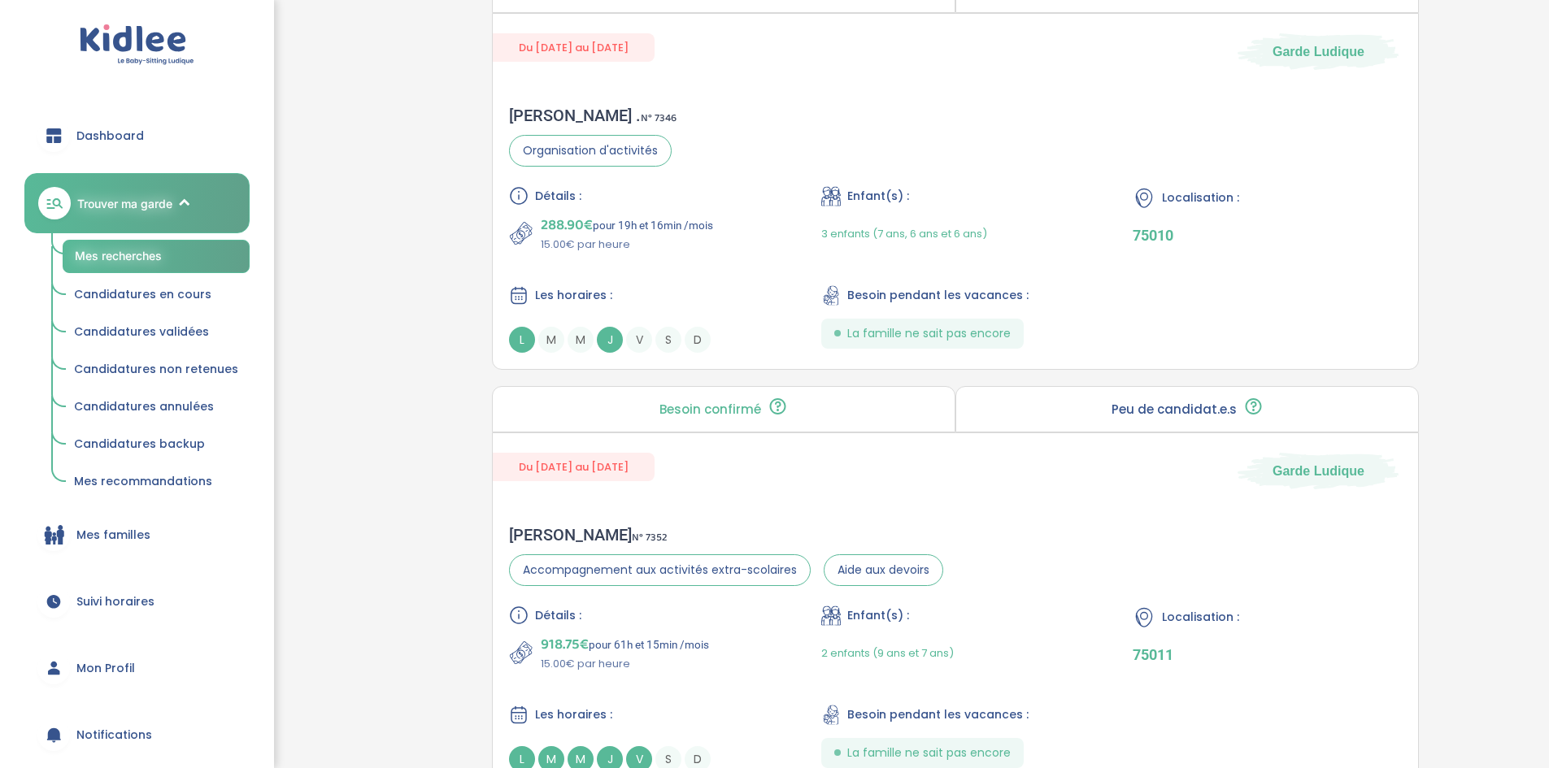
scroll to position [3624, 0]
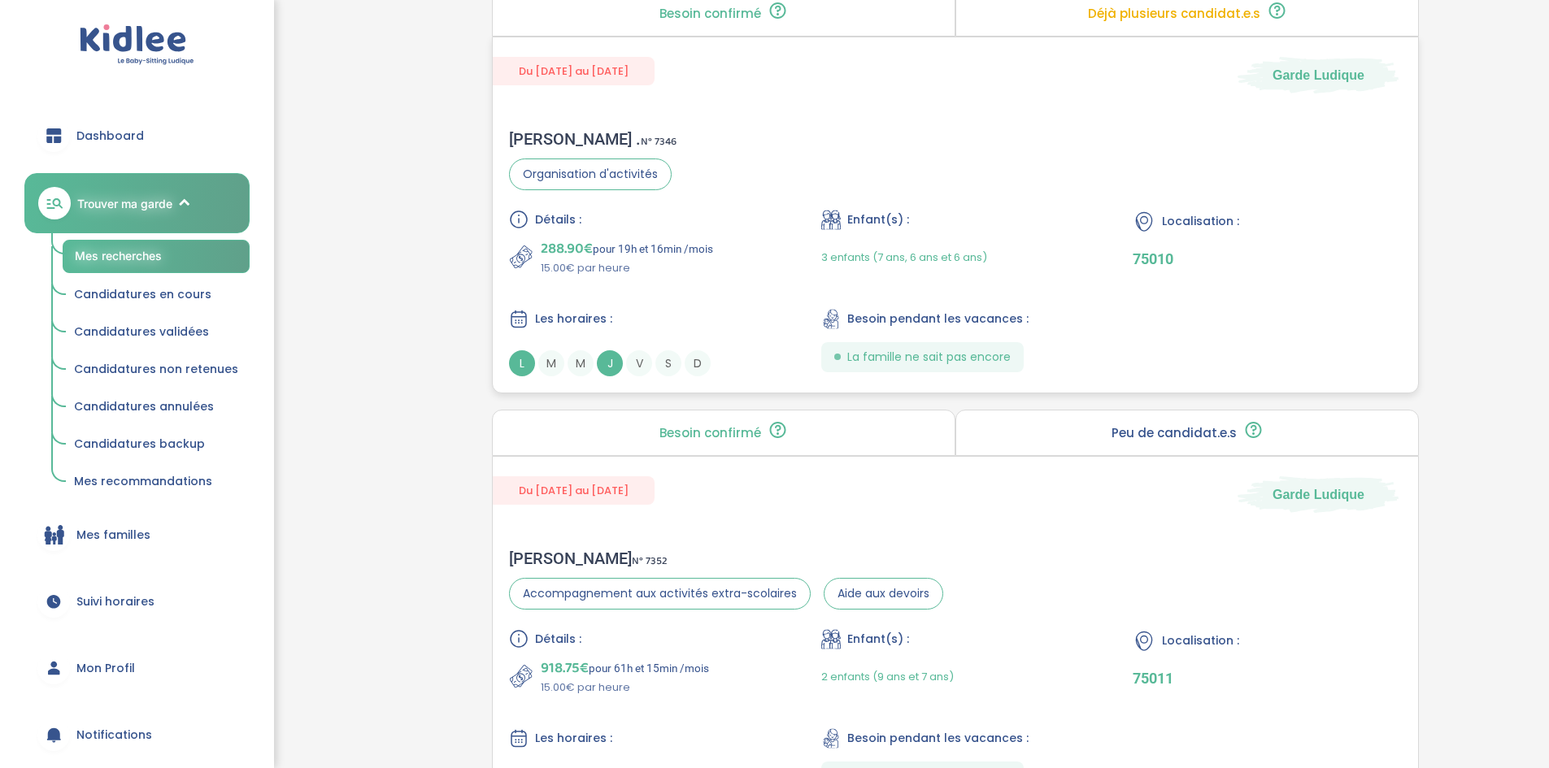
click at [725, 239] on div "288.90€ pour 19h et 16min /mois 15.00€ par heure" at bounding box center [643, 256] width 269 height 39
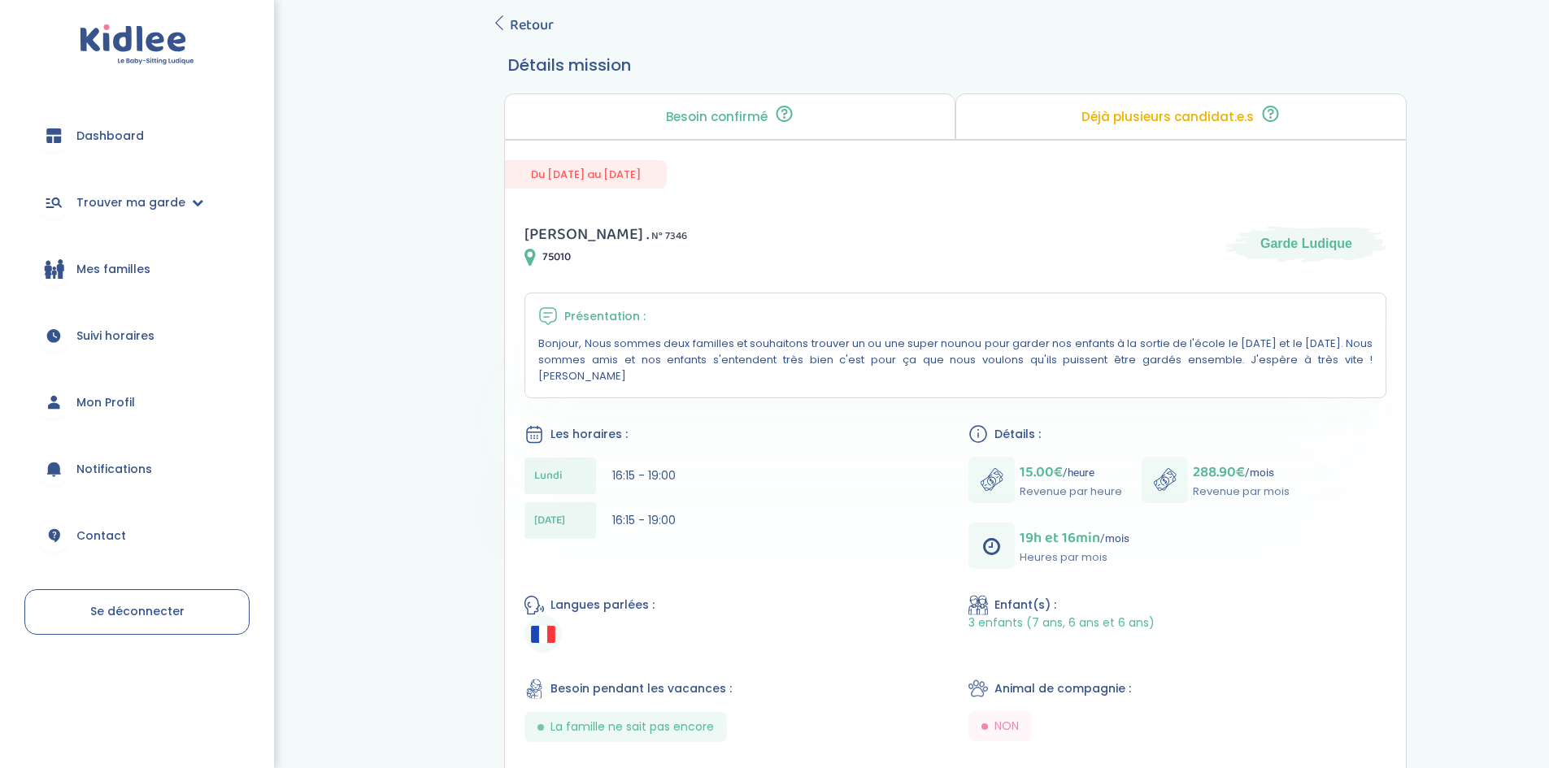
scroll to position [81, 0]
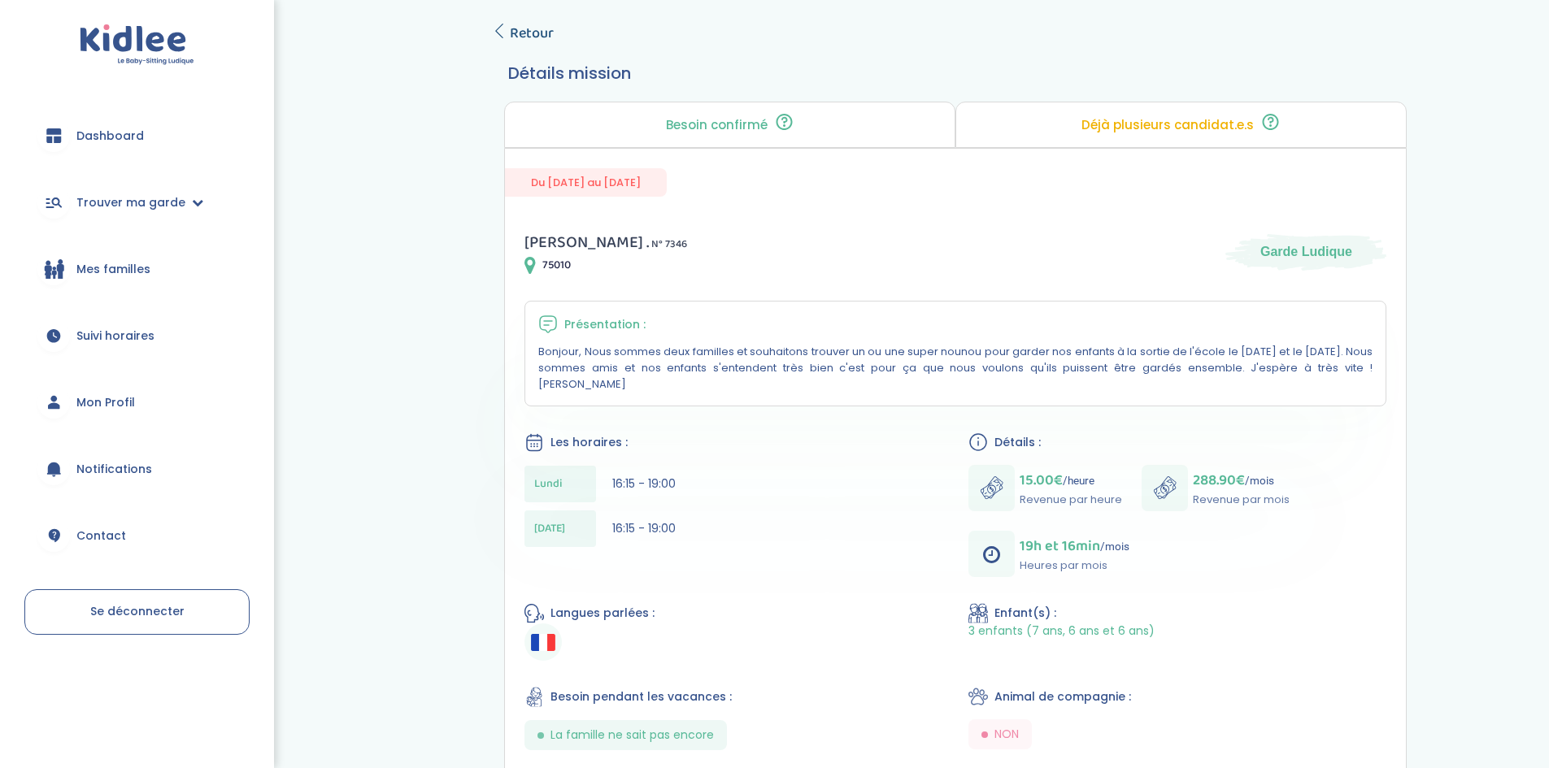
click at [503, 31] on icon at bounding box center [499, 31] width 15 height 15
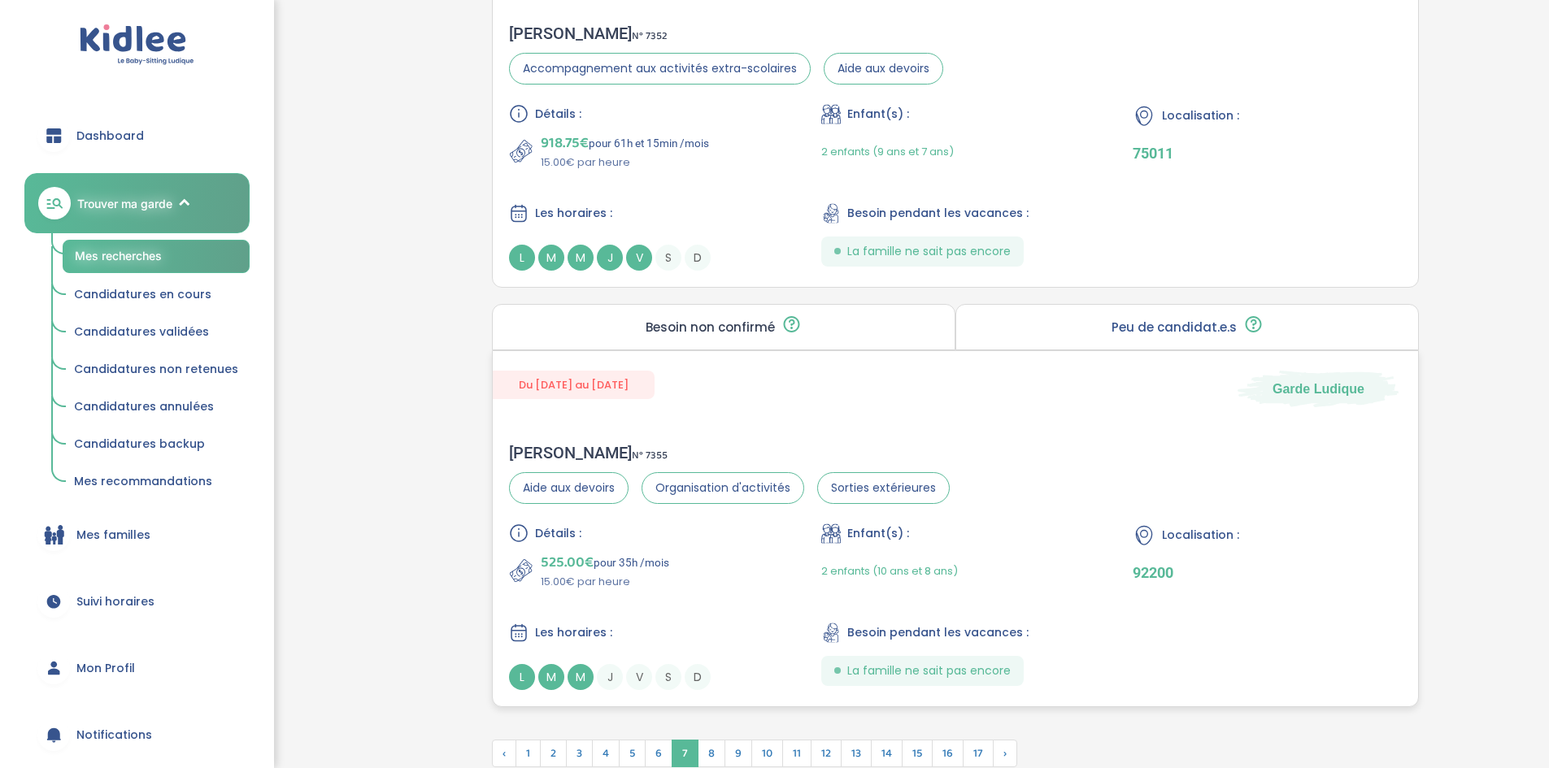
scroll to position [4276, 0]
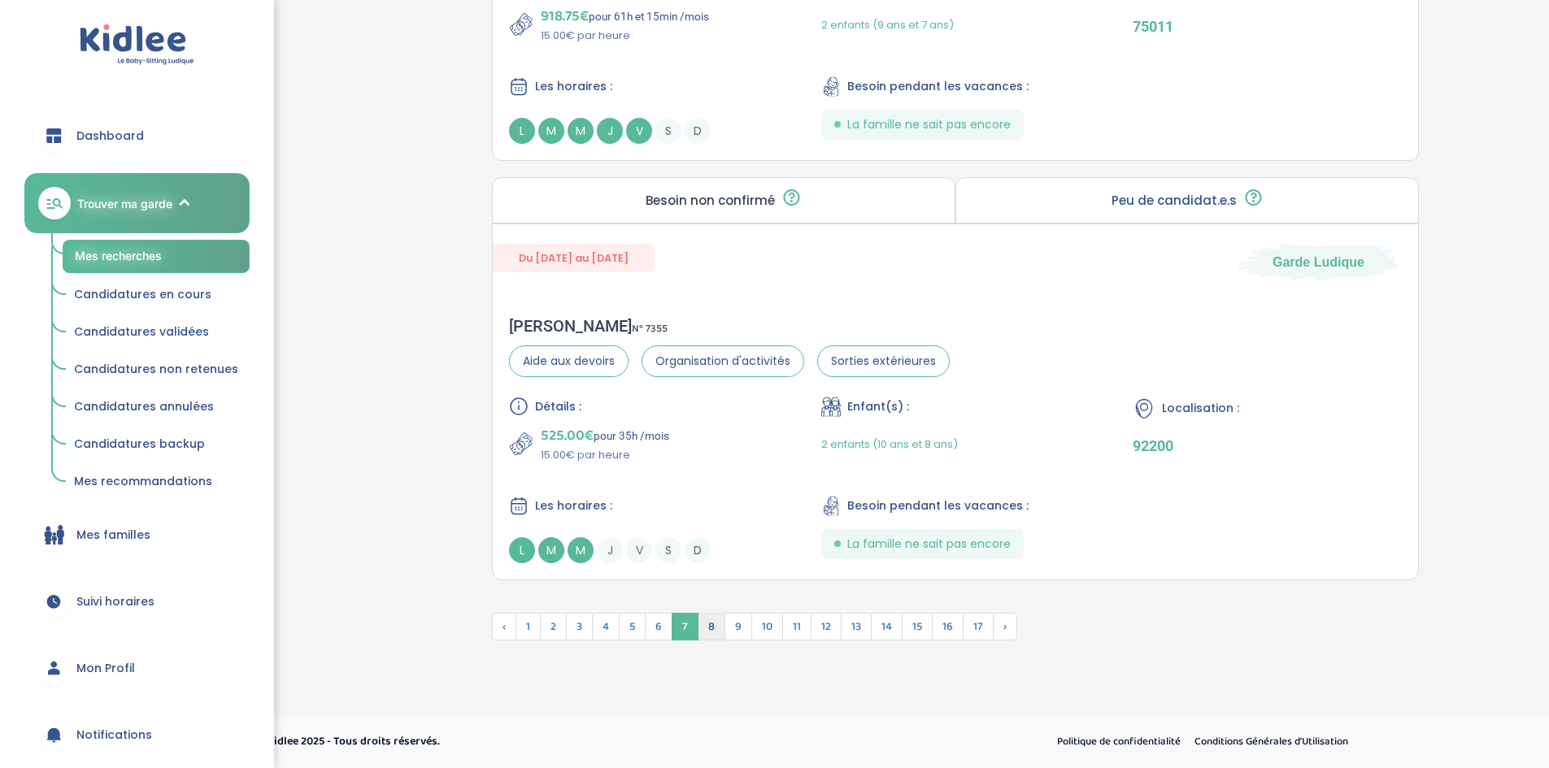
click at [706, 621] on span "8" at bounding box center [712, 627] width 28 height 28
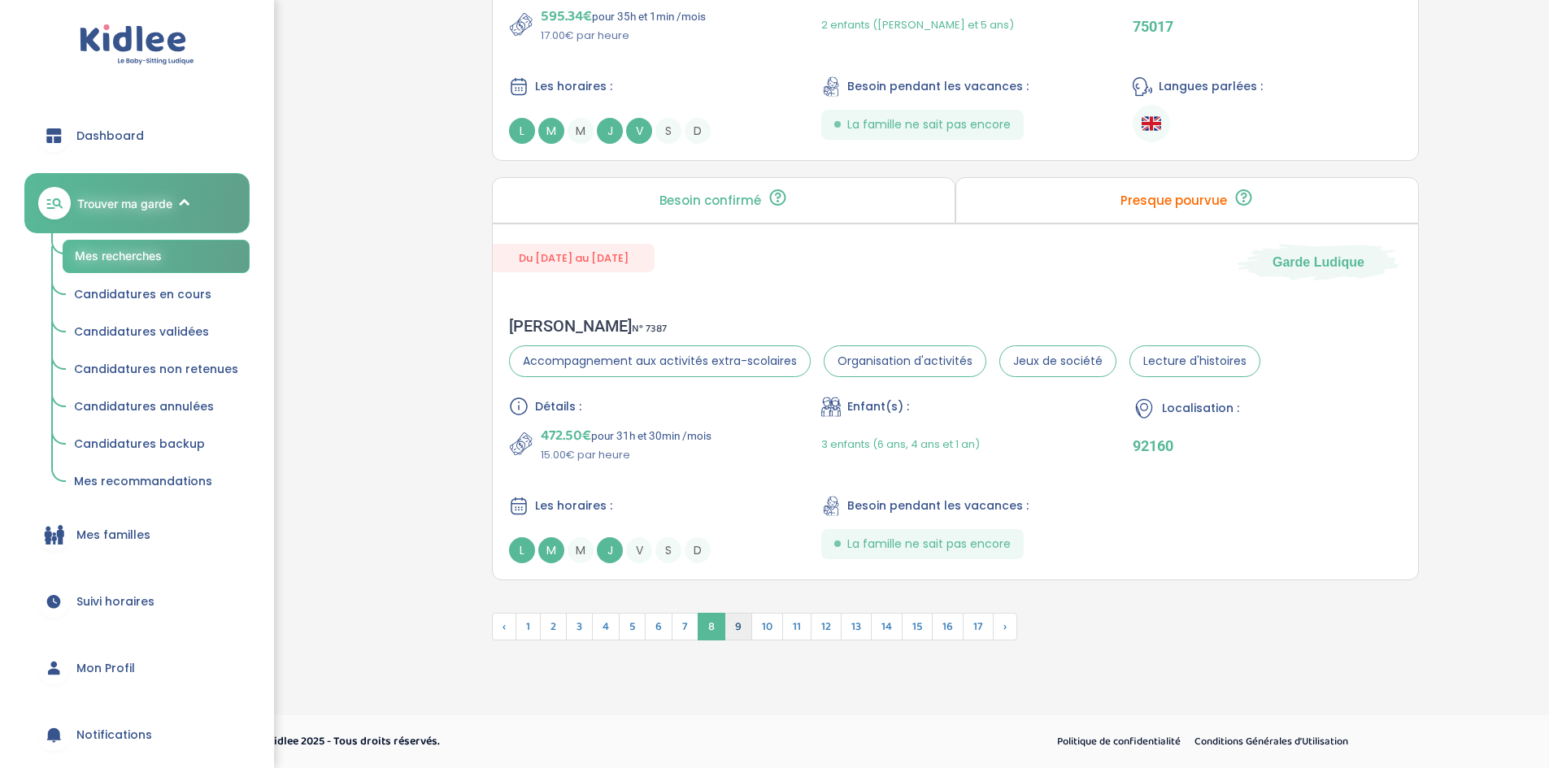
click at [735, 622] on span "9" at bounding box center [739, 627] width 28 height 28
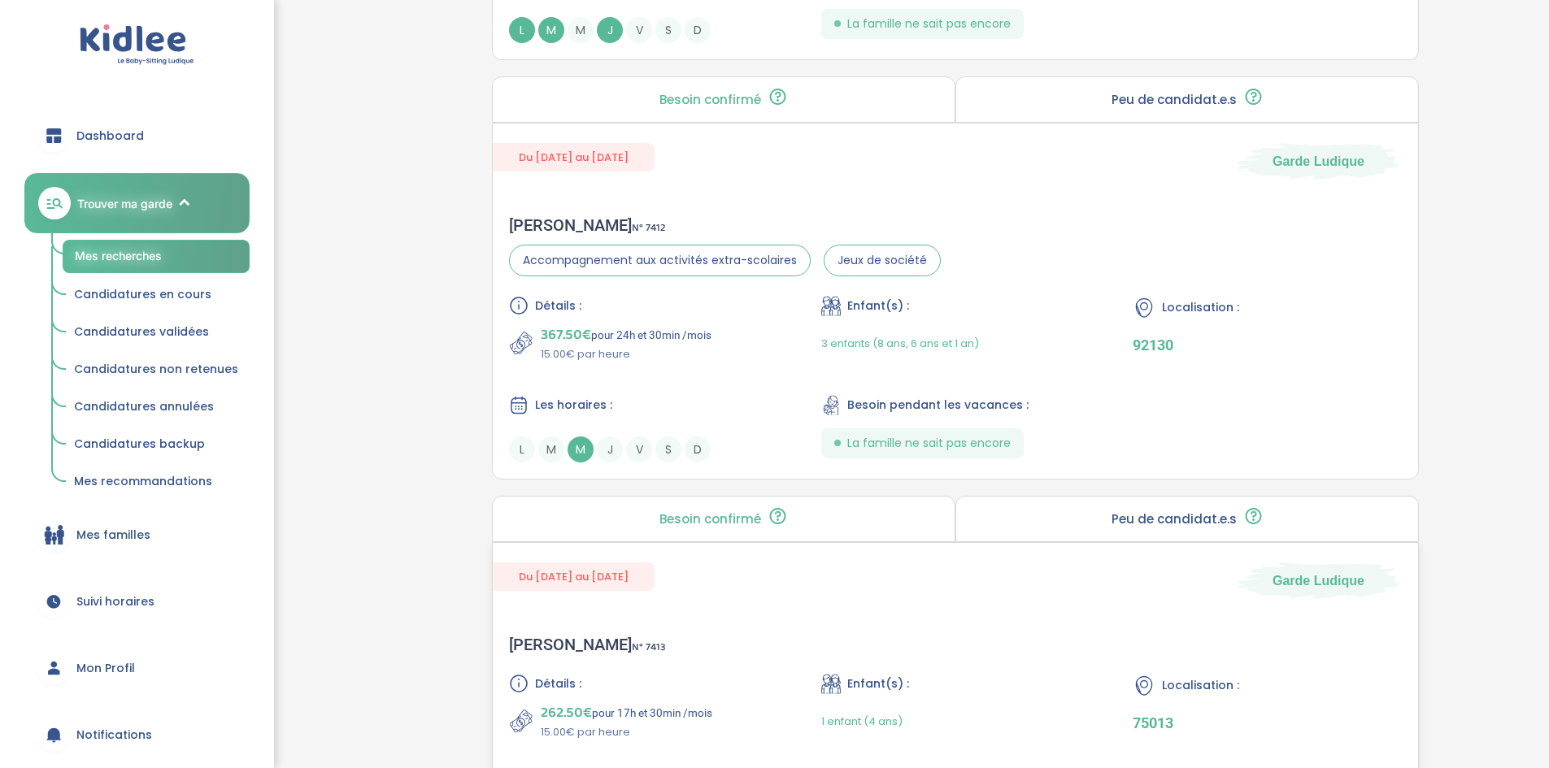
scroll to position [3463, 0]
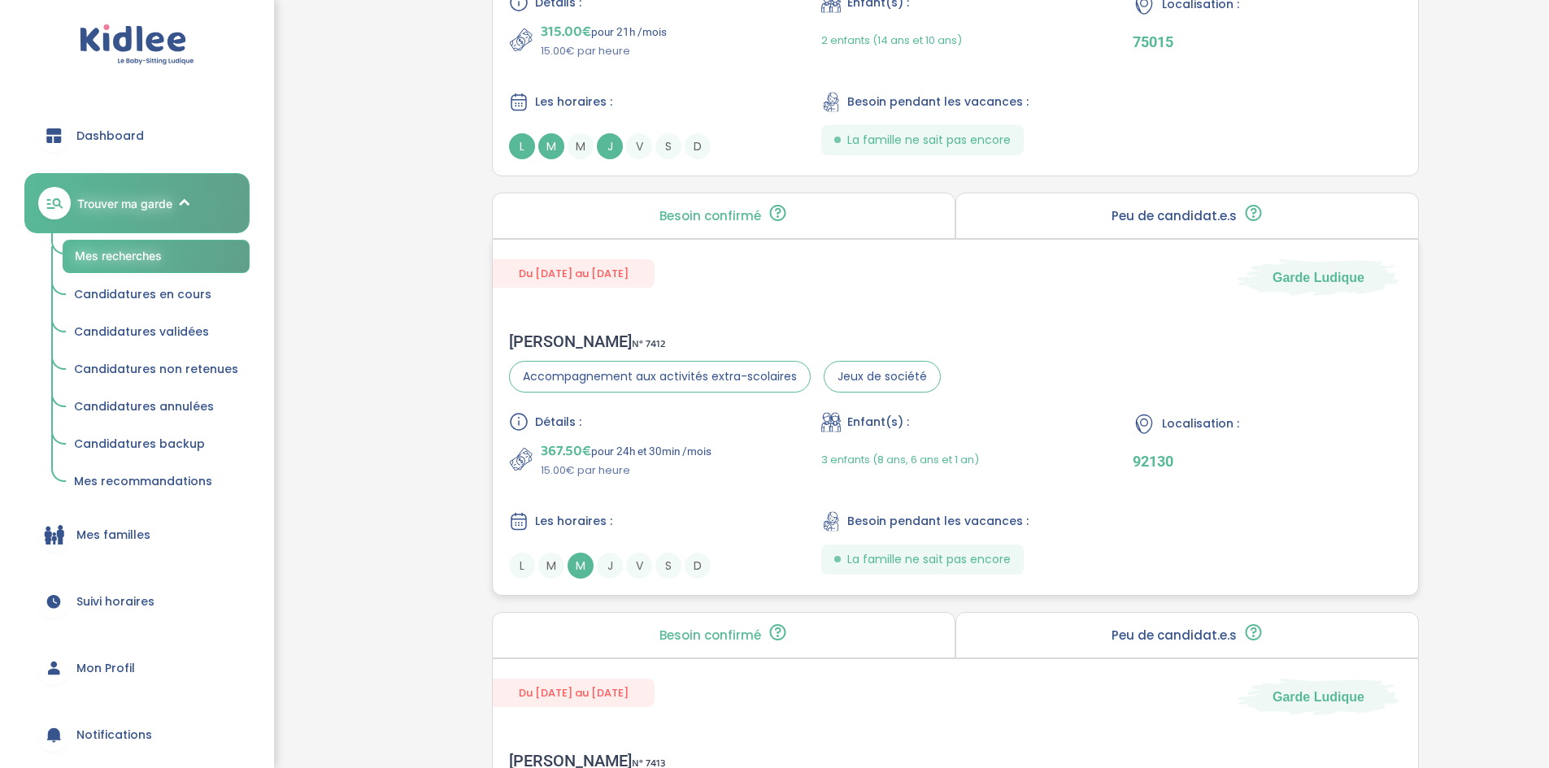
click at [752, 436] on div "Détails : 367.50€ pour 24h et 30min /mois 15.00€ par heure" at bounding box center [643, 445] width 269 height 67
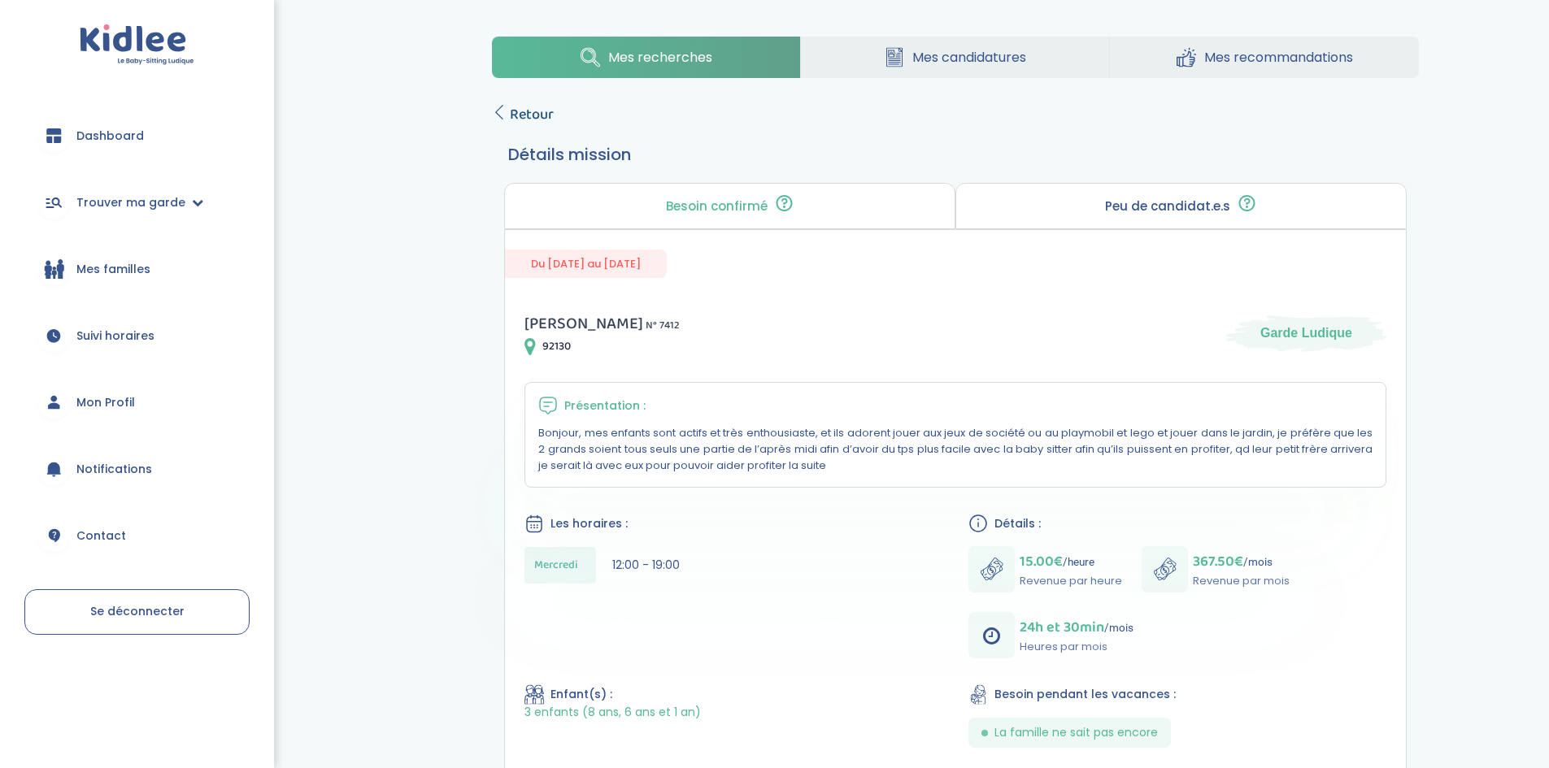
click at [524, 115] on span "Retour" at bounding box center [532, 114] width 44 height 23
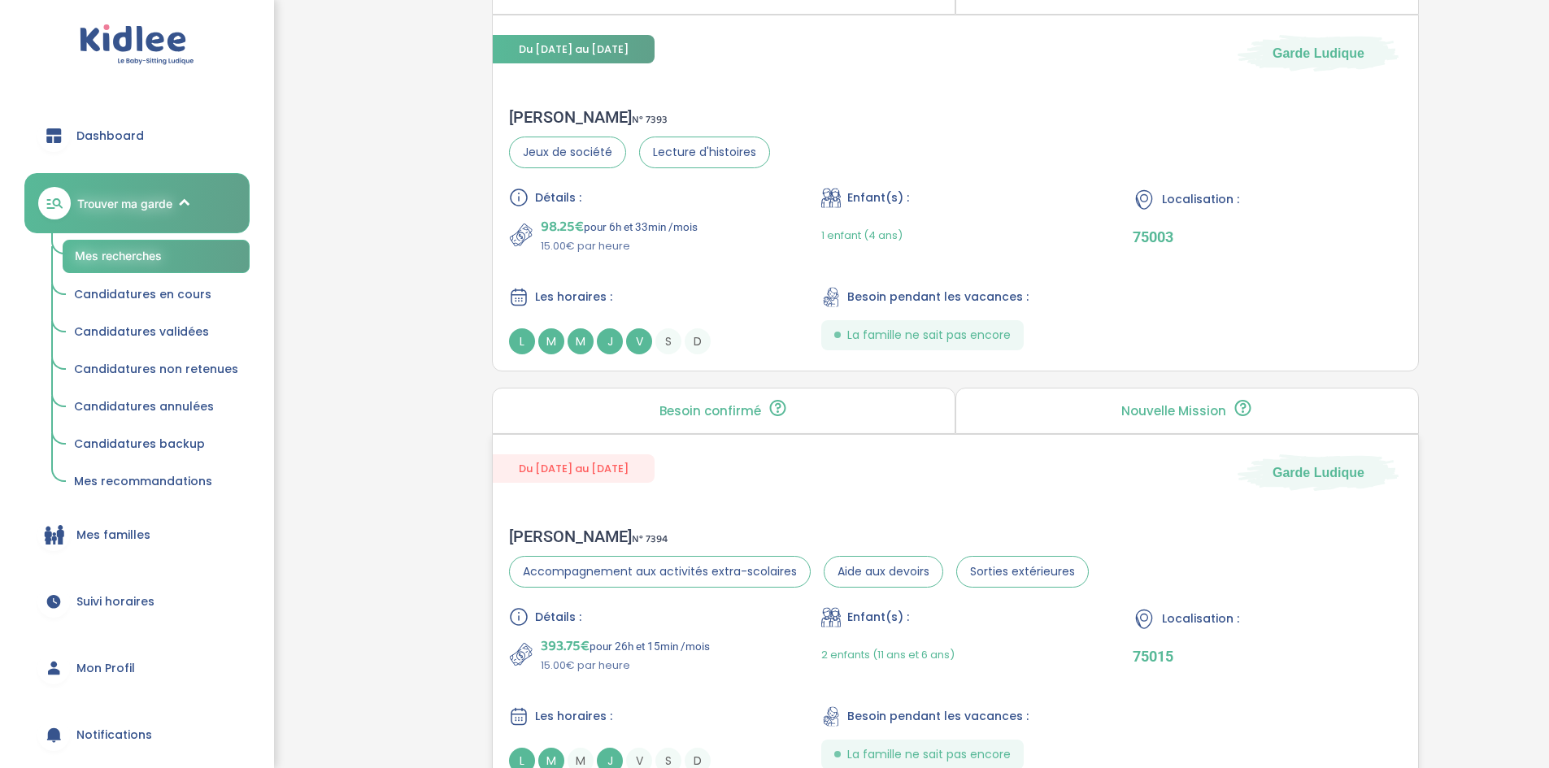
scroll to position [1186, 0]
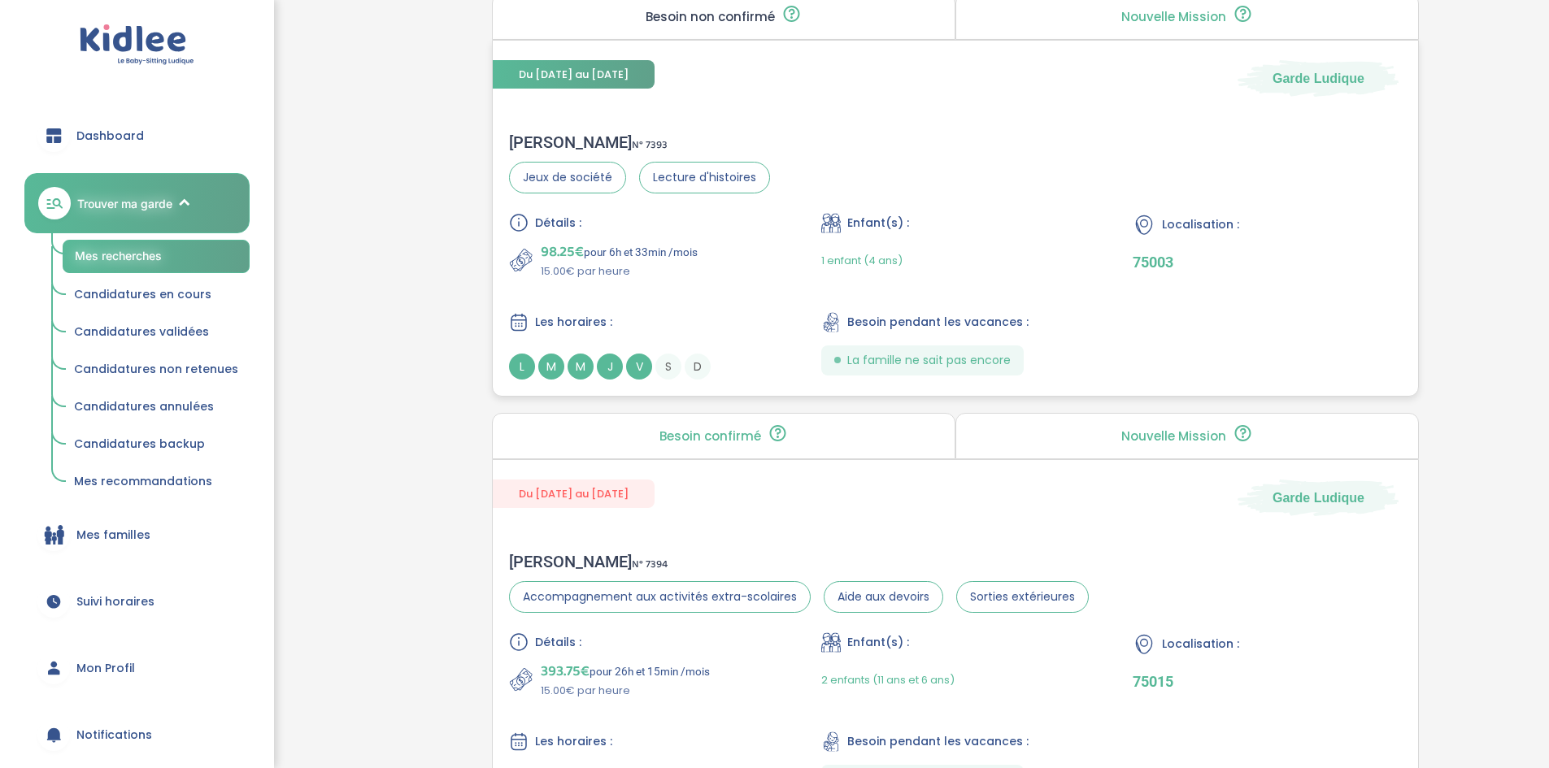
click at [559, 250] on span "98.25€" at bounding box center [562, 252] width 43 height 23
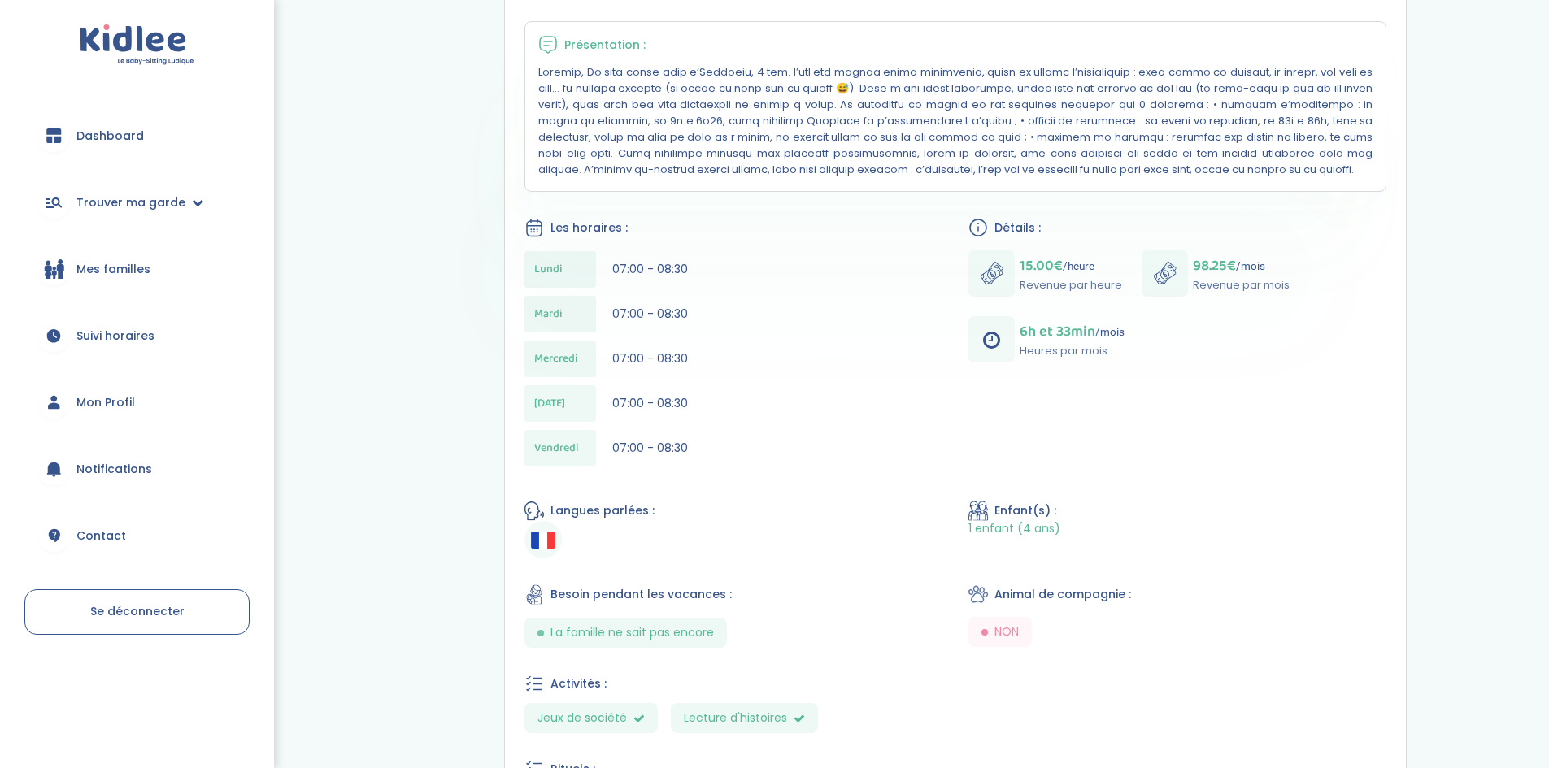
scroll to position [360, 0]
